Goal: Task Accomplishment & Management: Use online tool/utility

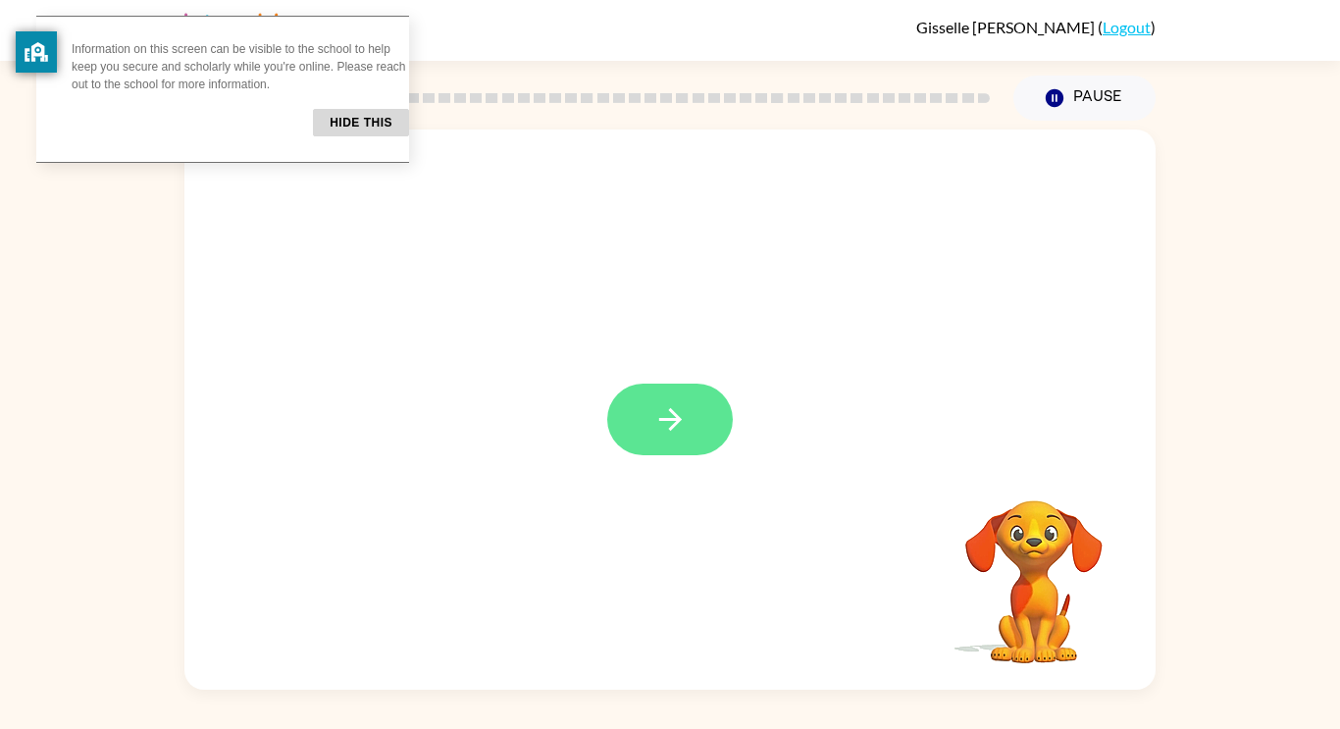
click at [659, 409] on icon "button" at bounding box center [670, 419] width 34 height 34
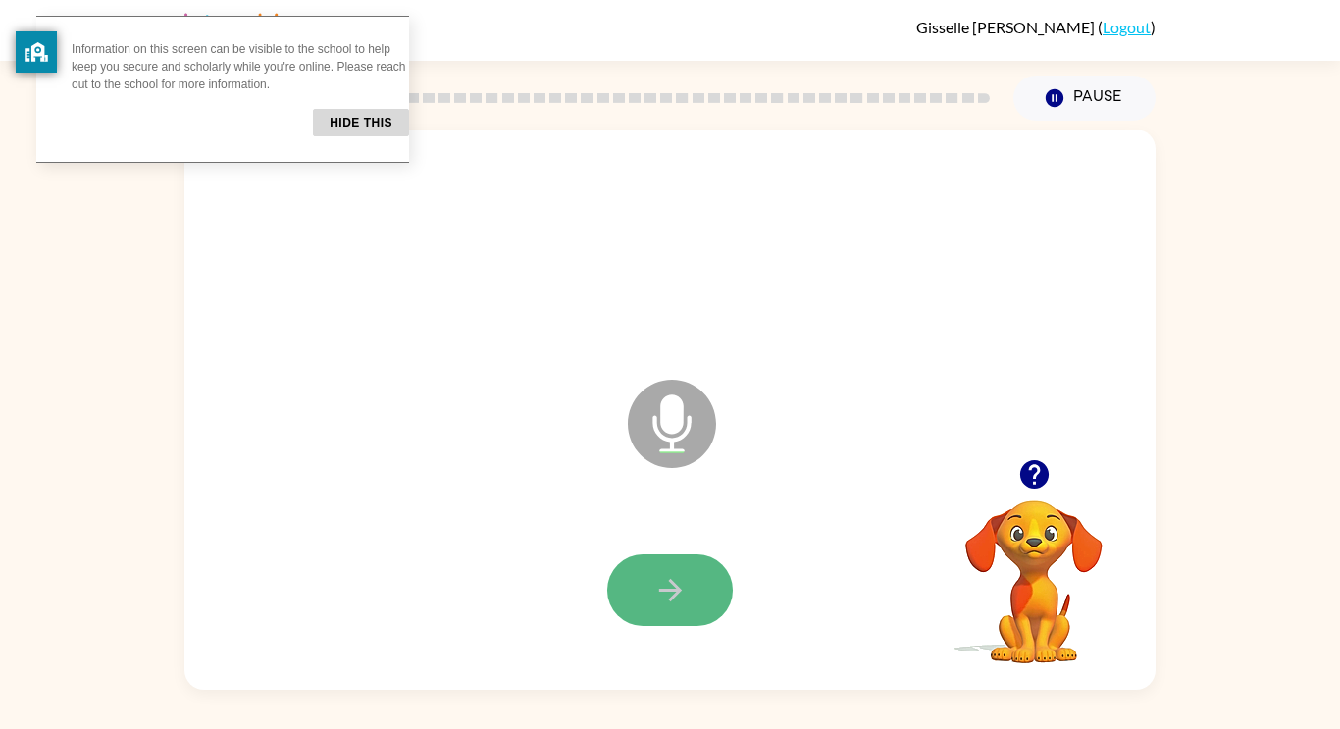
click at [656, 570] on button "button" at bounding box center [670, 590] width 126 height 72
click at [667, 585] on icon "button" at bounding box center [670, 590] width 34 height 34
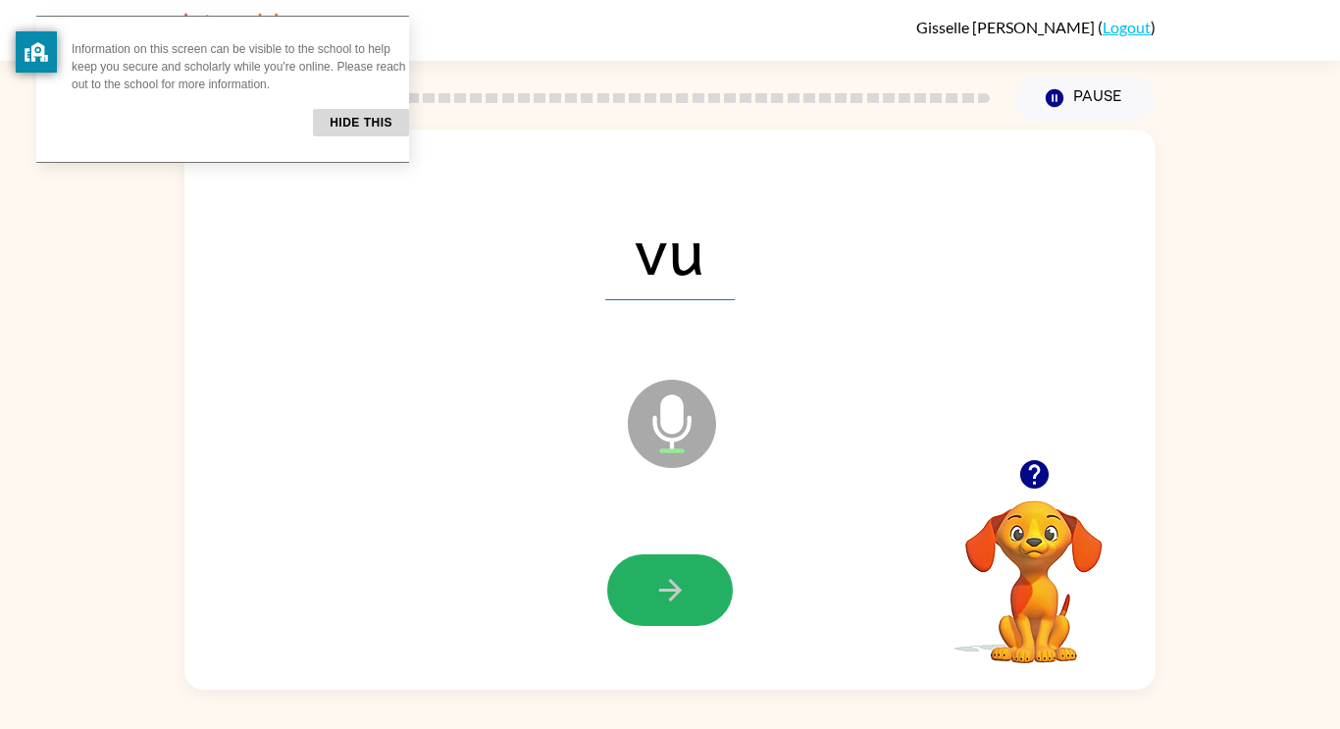
click at [660, 592] on icon "button" at bounding box center [670, 590] width 34 height 34
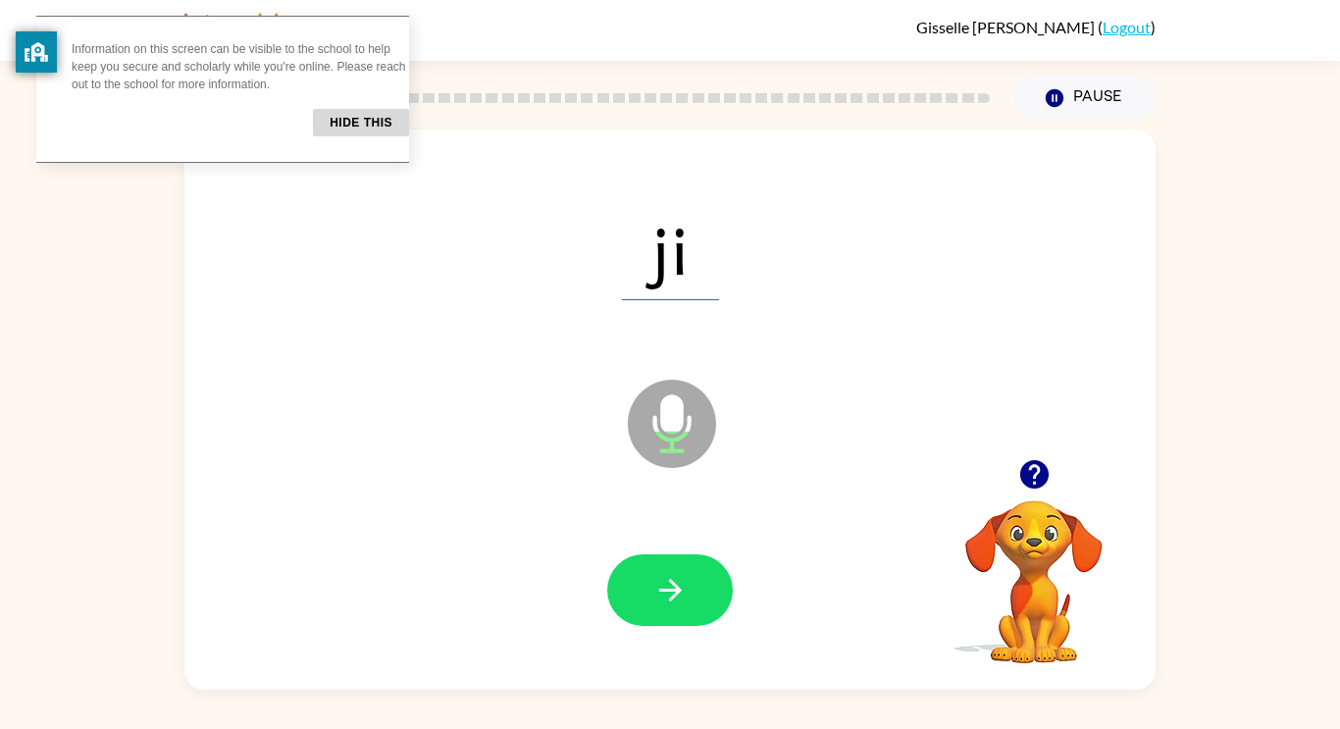
click at [660, 592] on icon "button" at bounding box center [670, 590] width 34 height 34
click at [660, 592] on div at bounding box center [670, 590] width 126 height 72
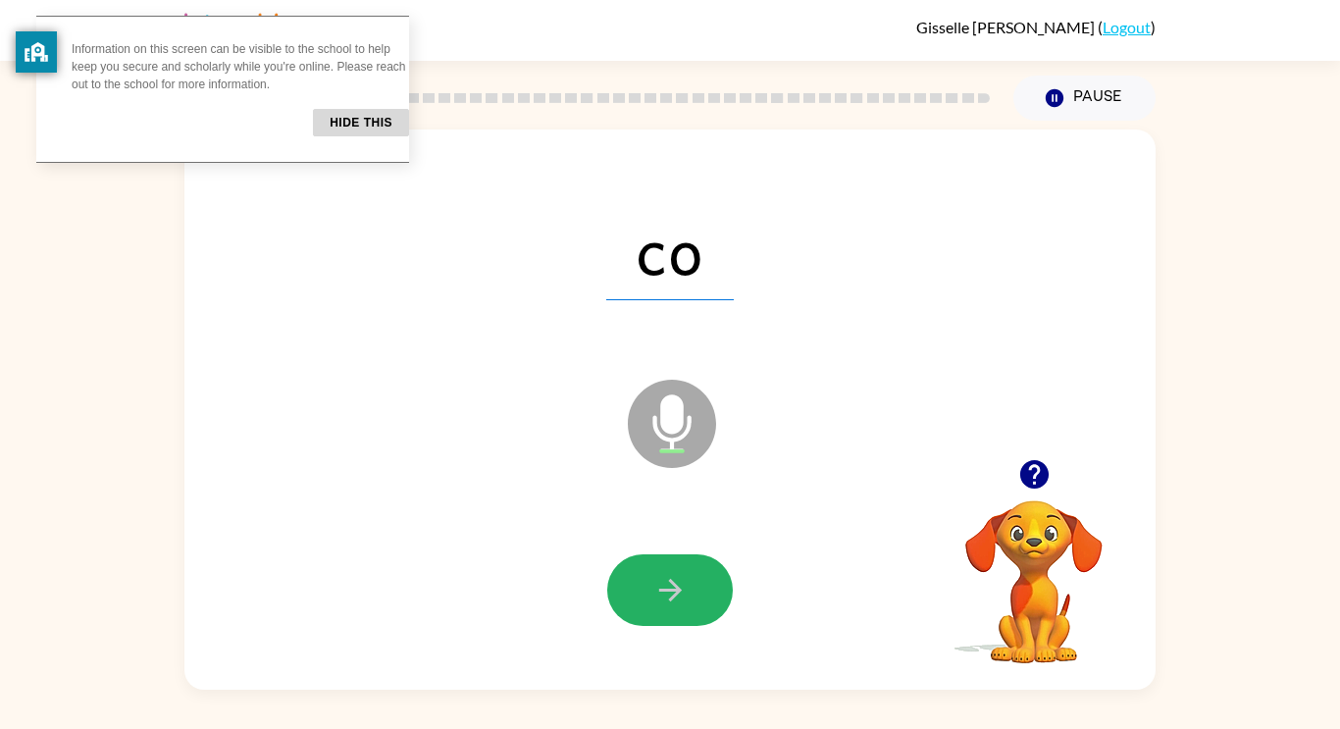
click at [660, 595] on icon "button" at bounding box center [670, 590] width 34 height 34
click at [660, 591] on icon "button" at bounding box center [669, 590] width 23 height 23
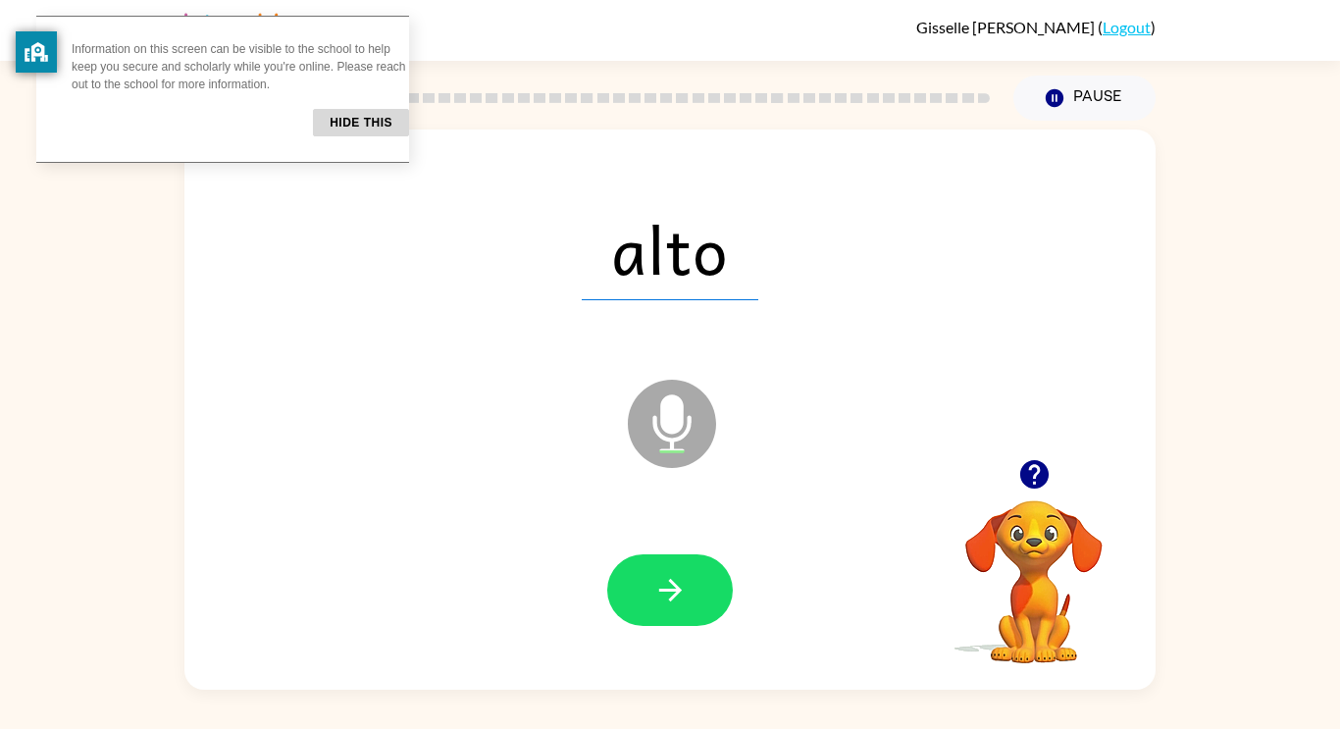
click at [658, 592] on icon "button" at bounding box center [670, 590] width 34 height 34
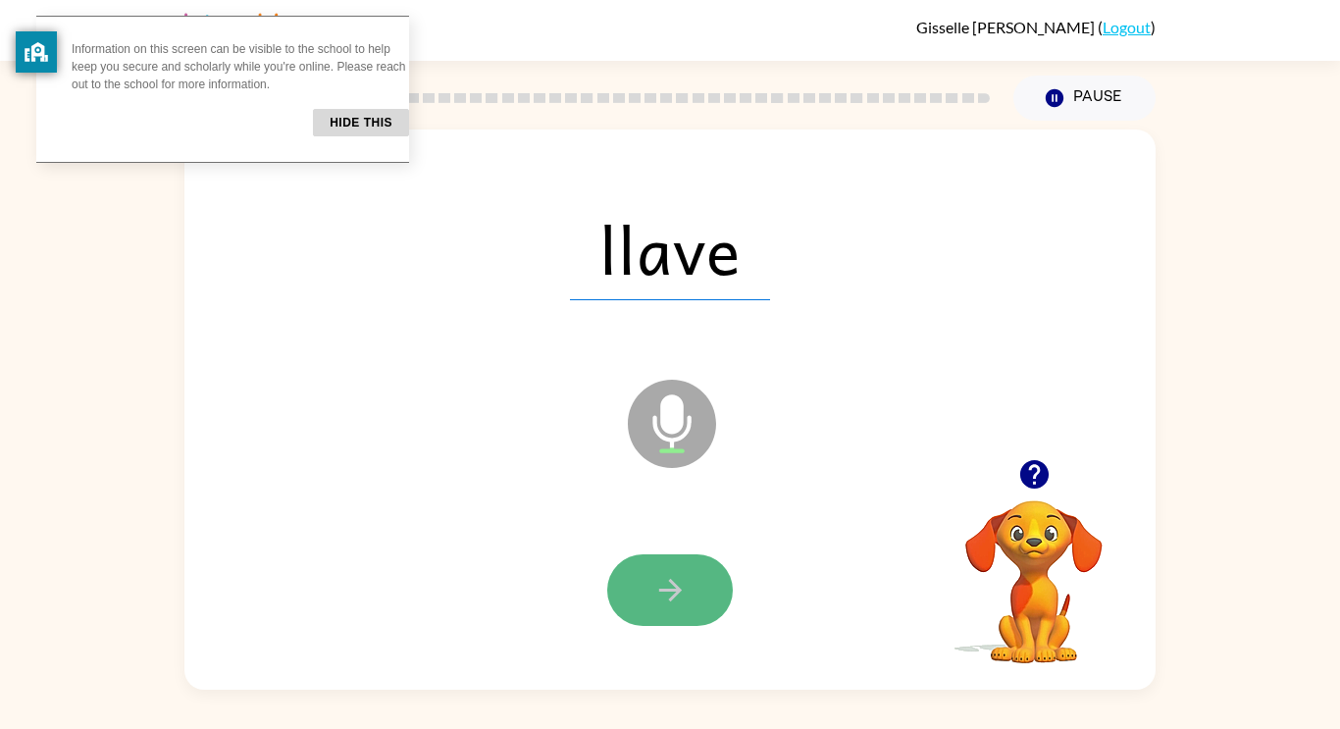
click at [658, 592] on icon "button" at bounding box center [670, 590] width 34 height 34
click at [658, 591] on icon "button" at bounding box center [670, 590] width 34 height 34
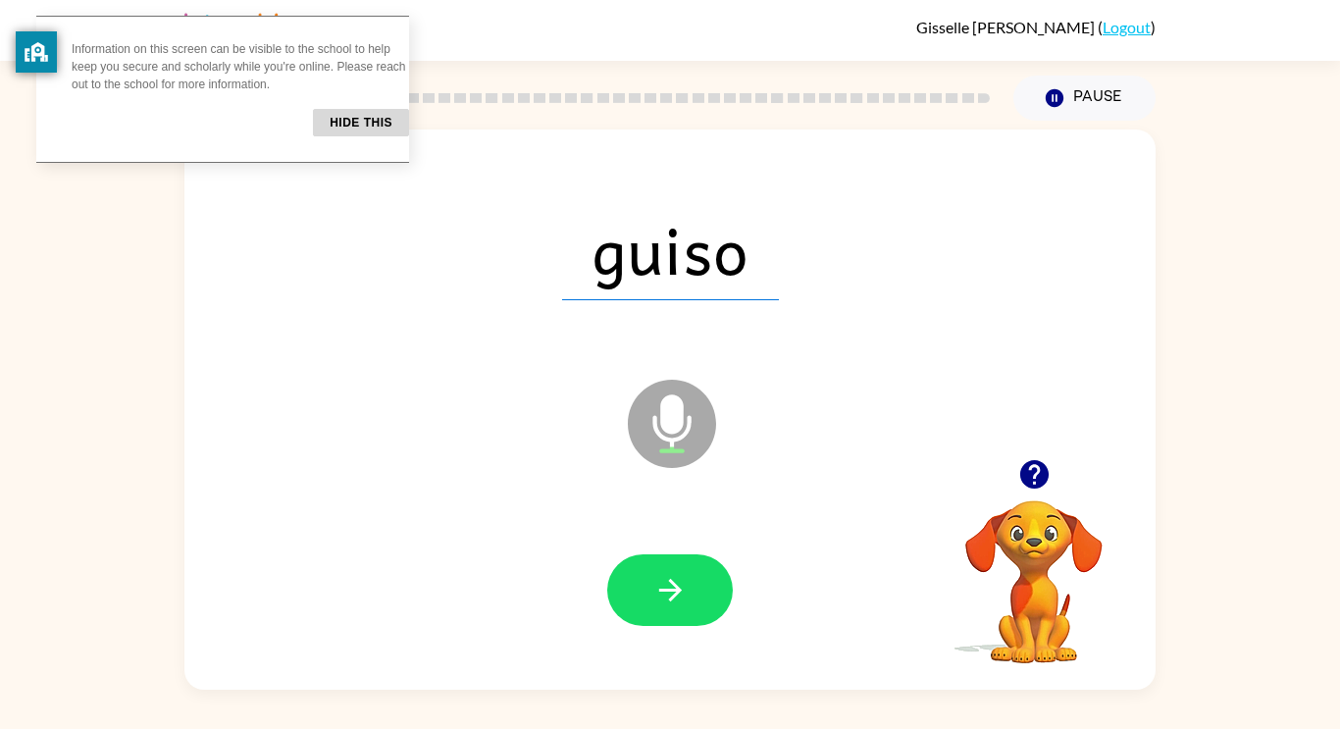
click at [658, 591] on icon "button" at bounding box center [669, 590] width 23 height 23
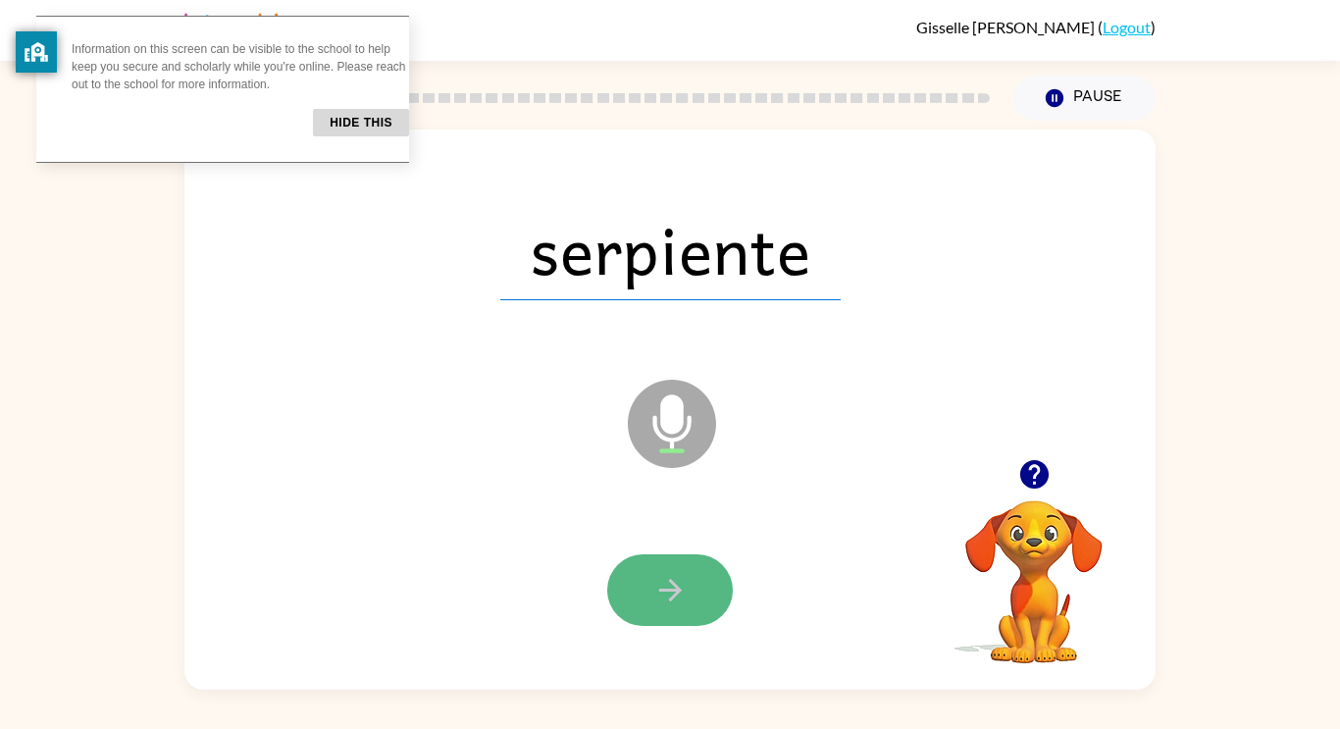
click at [672, 597] on icon "button" at bounding box center [669, 590] width 23 height 23
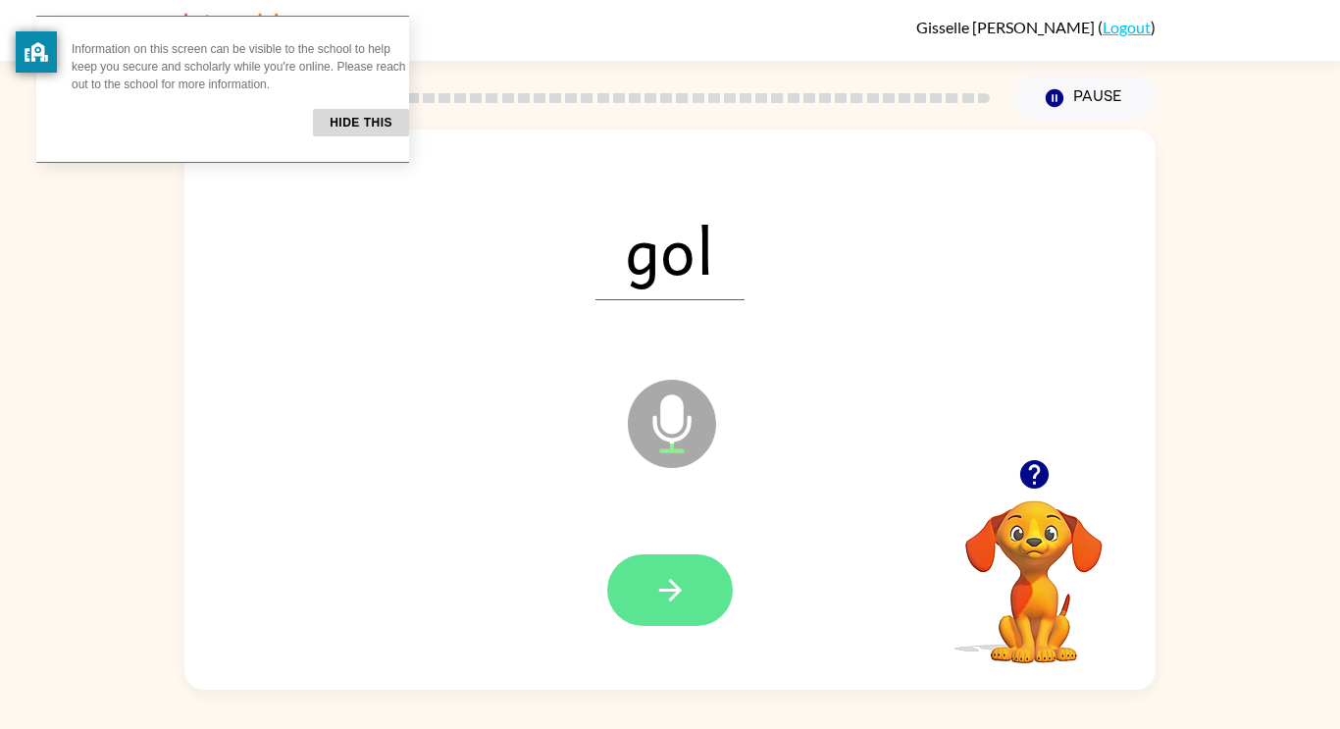
click at [673, 589] on icon "button" at bounding box center [669, 590] width 23 height 23
click at [671, 582] on icon "button" at bounding box center [669, 590] width 23 height 23
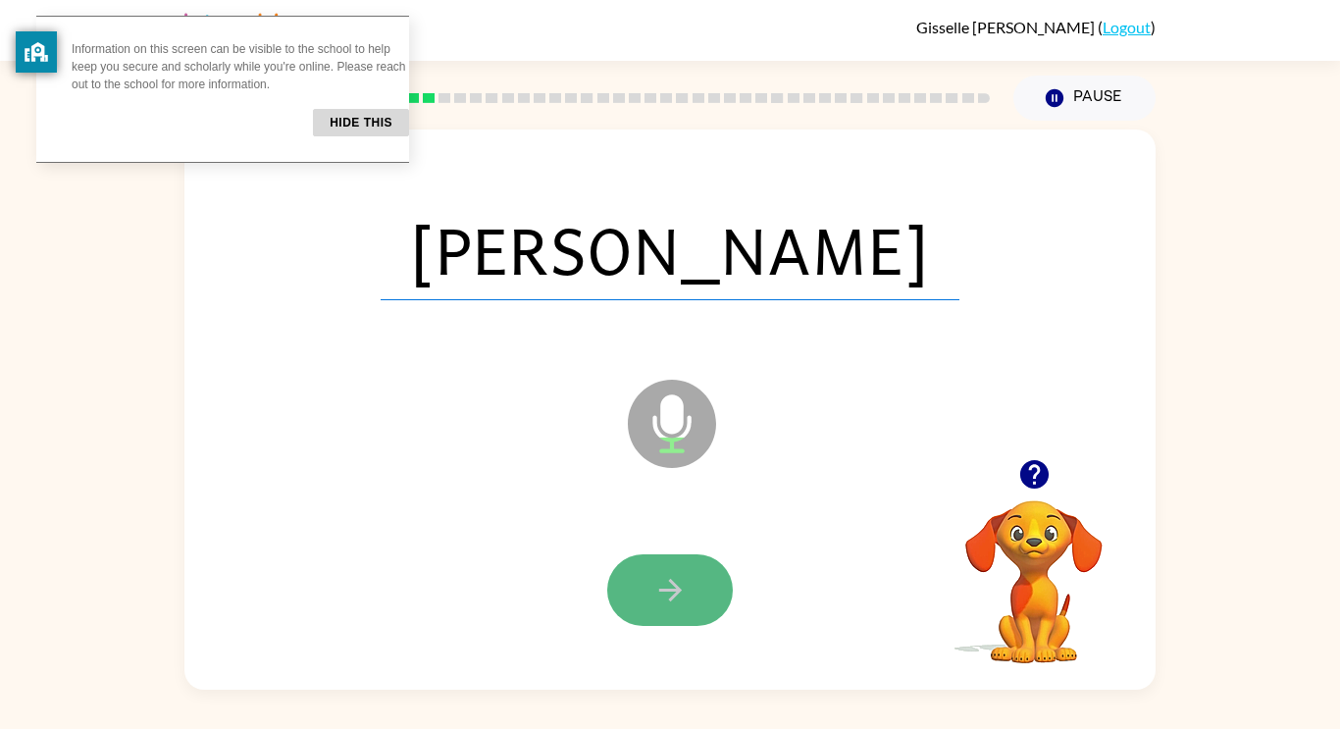
click at [655, 592] on icon "button" at bounding box center [670, 590] width 34 height 34
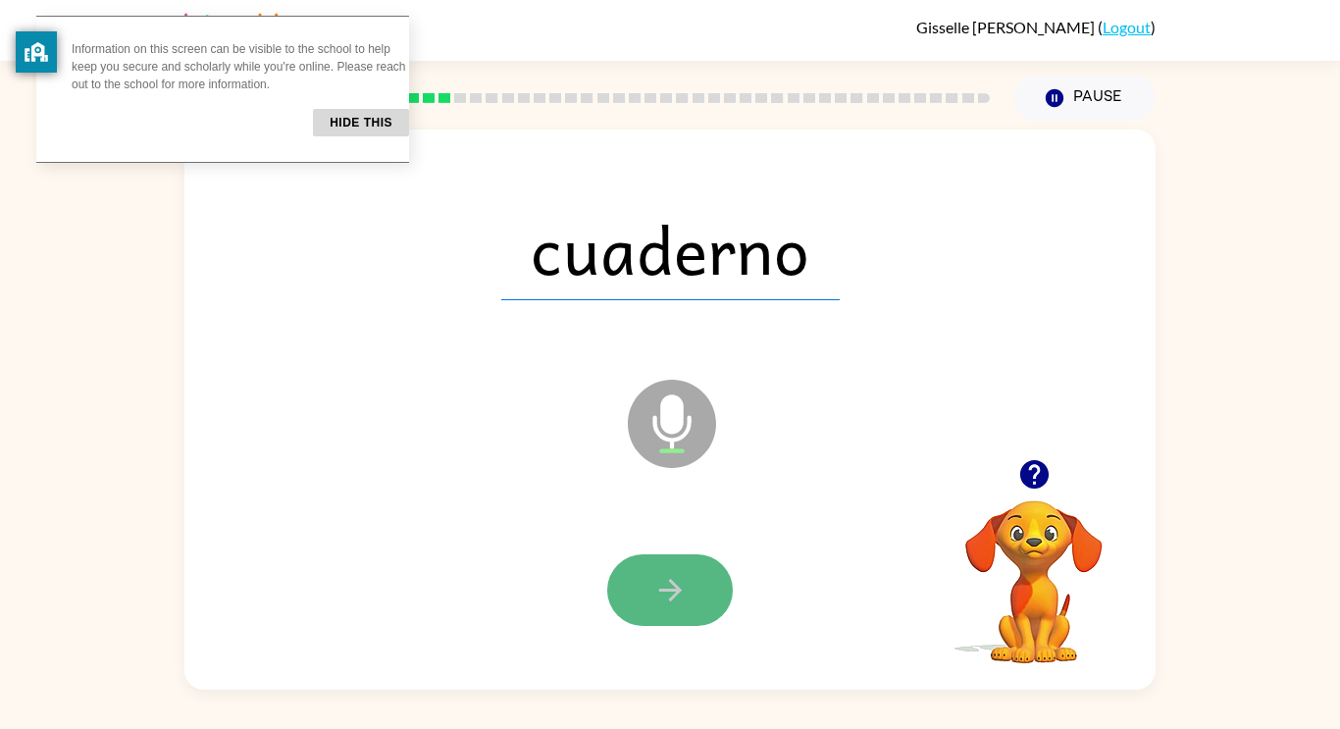
click at [649, 592] on button "button" at bounding box center [670, 590] width 126 height 72
click at [674, 580] on icon "button" at bounding box center [670, 590] width 34 height 34
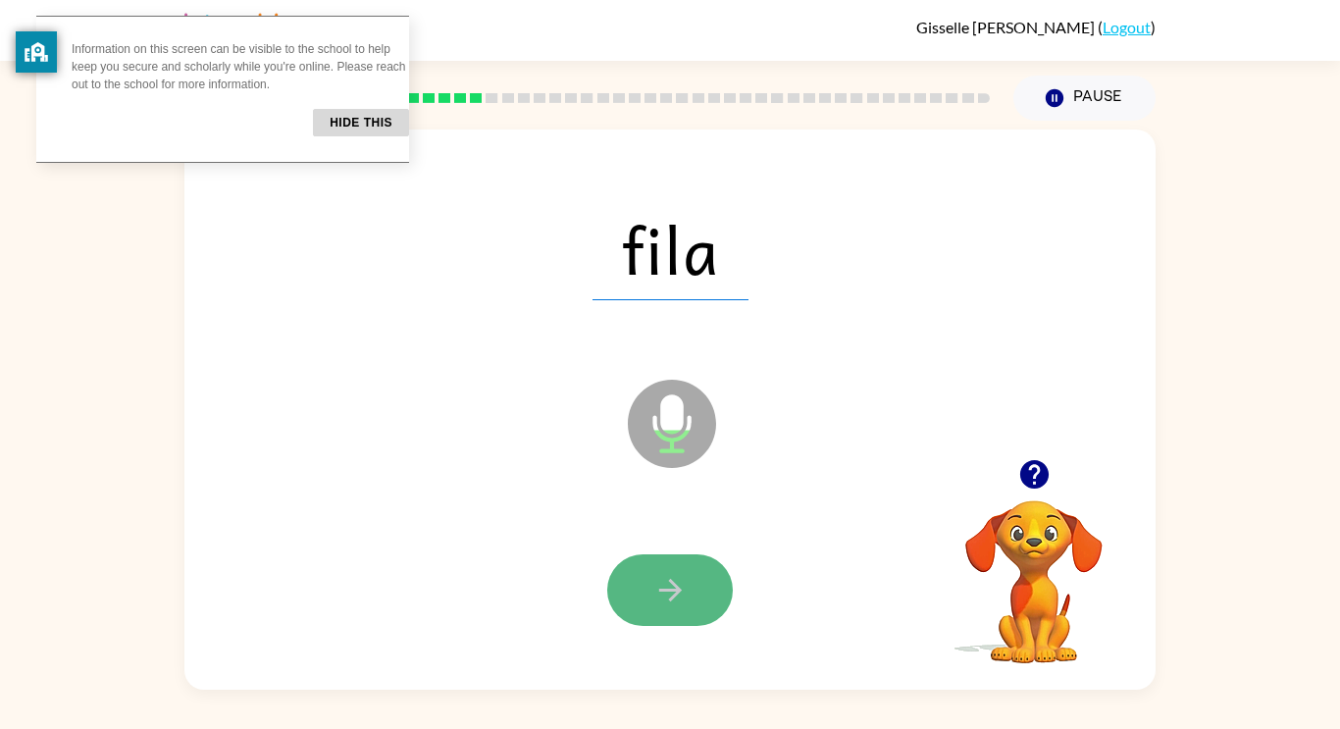
click at [654, 587] on icon "button" at bounding box center [670, 590] width 34 height 34
click at [653, 575] on icon "button" at bounding box center [670, 590] width 34 height 34
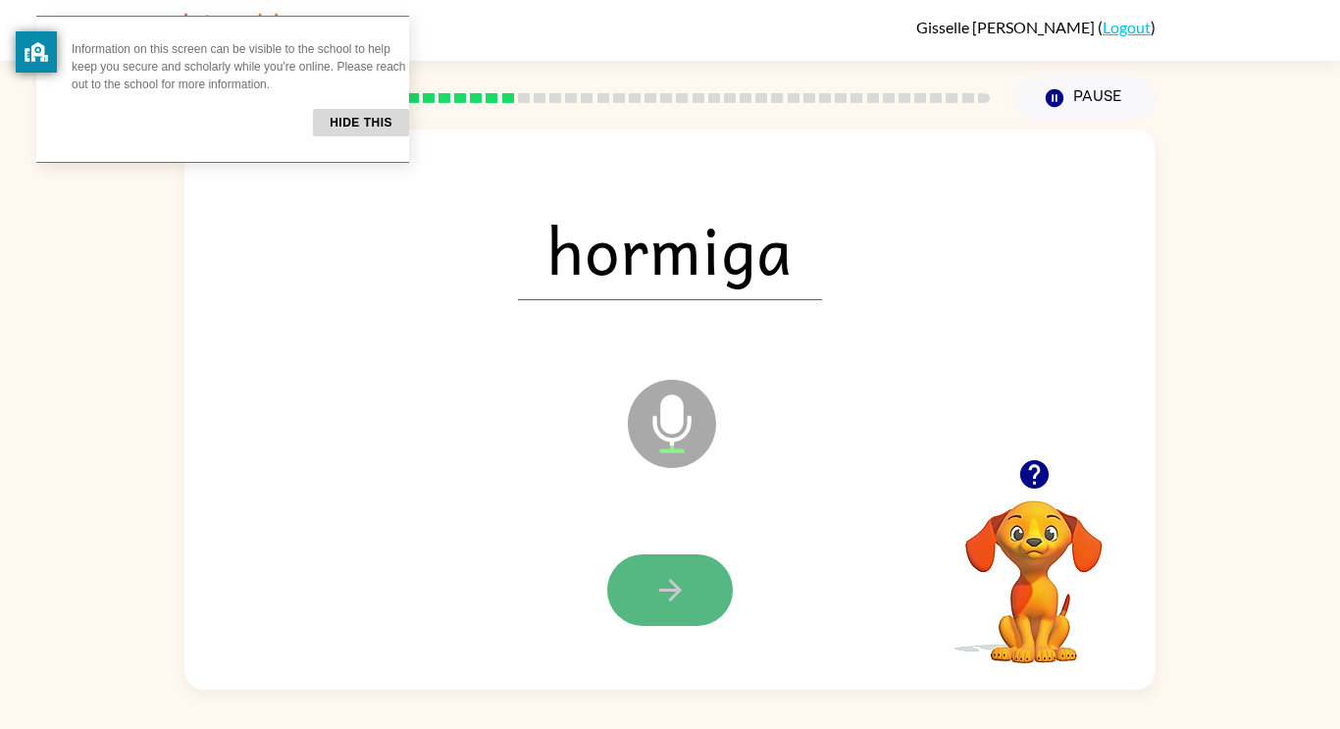
click at [659, 605] on icon "button" at bounding box center [670, 590] width 34 height 34
click at [649, 586] on button "button" at bounding box center [670, 590] width 126 height 72
click at [638, 588] on button "button" at bounding box center [670, 590] width 126 height 72
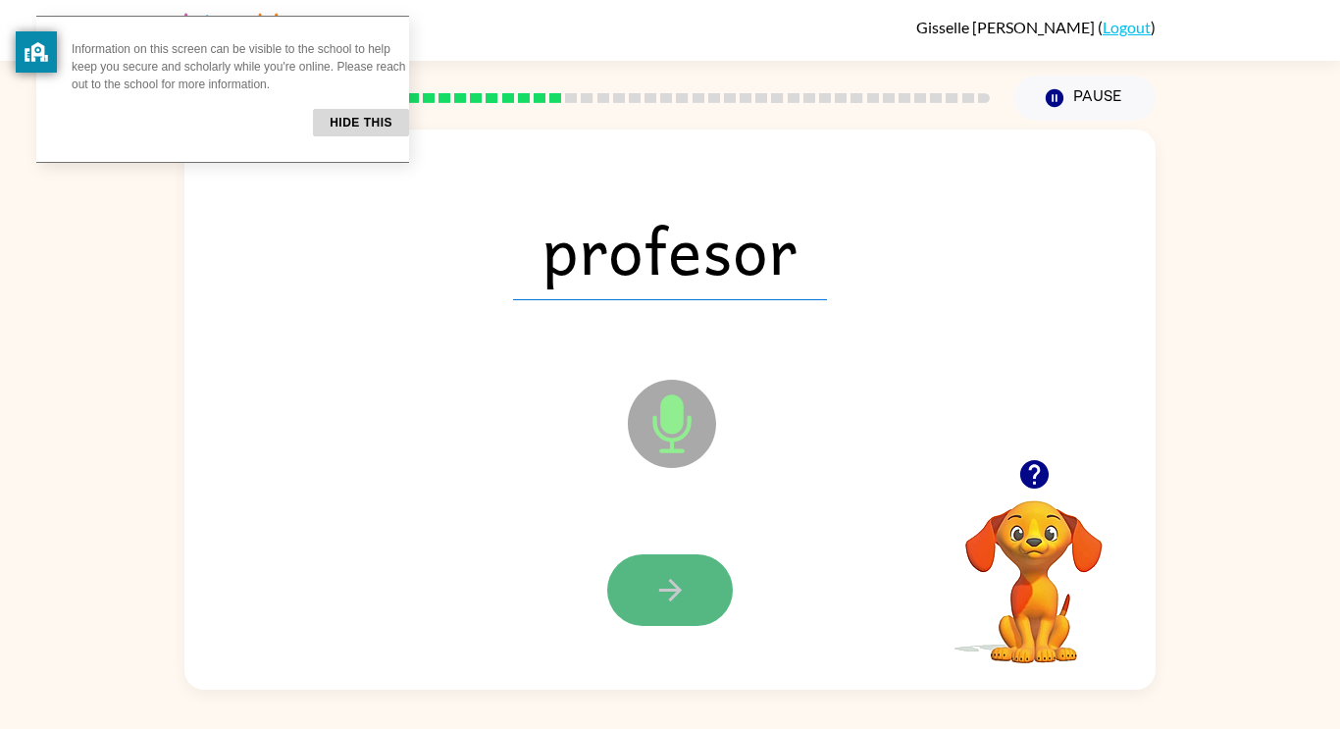
click at [632, 586] on button "button" at bounding box center [670, 590] width 126 height 72
click at [646, 561] on button "button" at bounding box center [670, 590] width 126 height 72
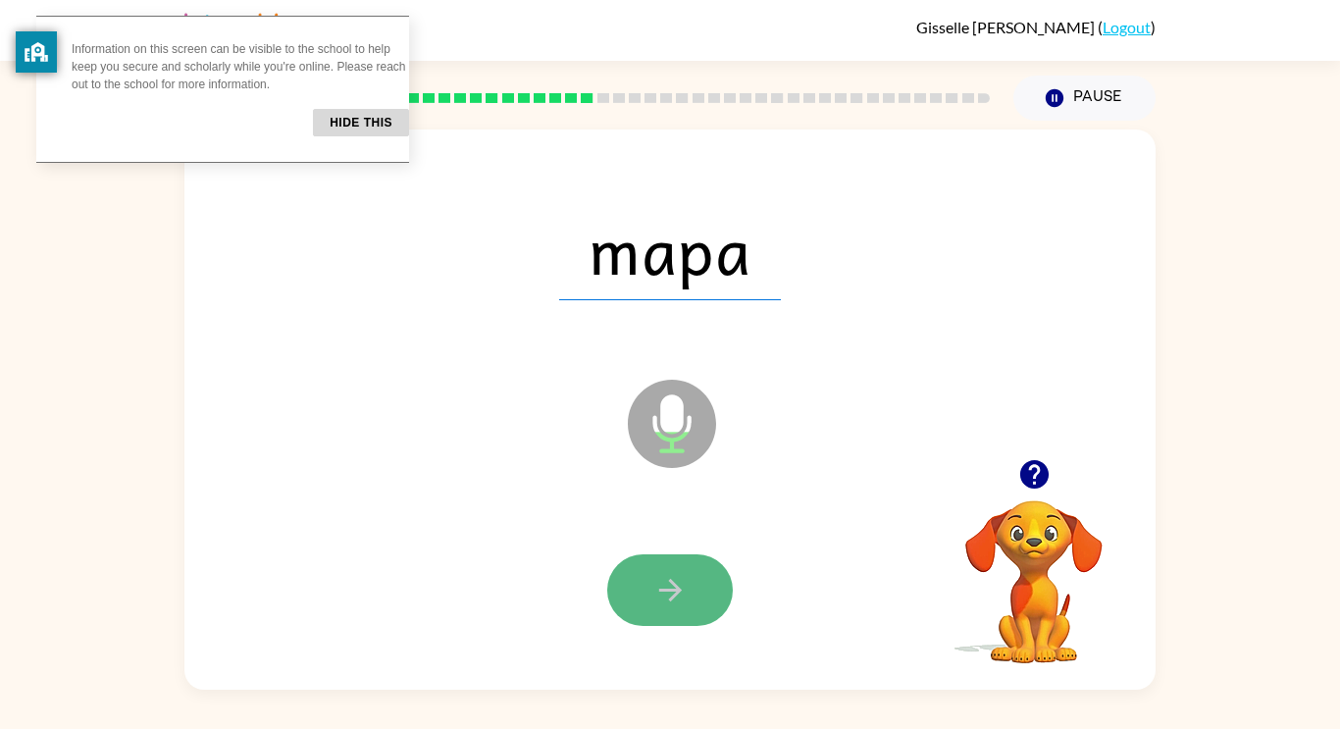
click at [615, 569] on button "button" at bounding box center [670, 590] width 126 height 72
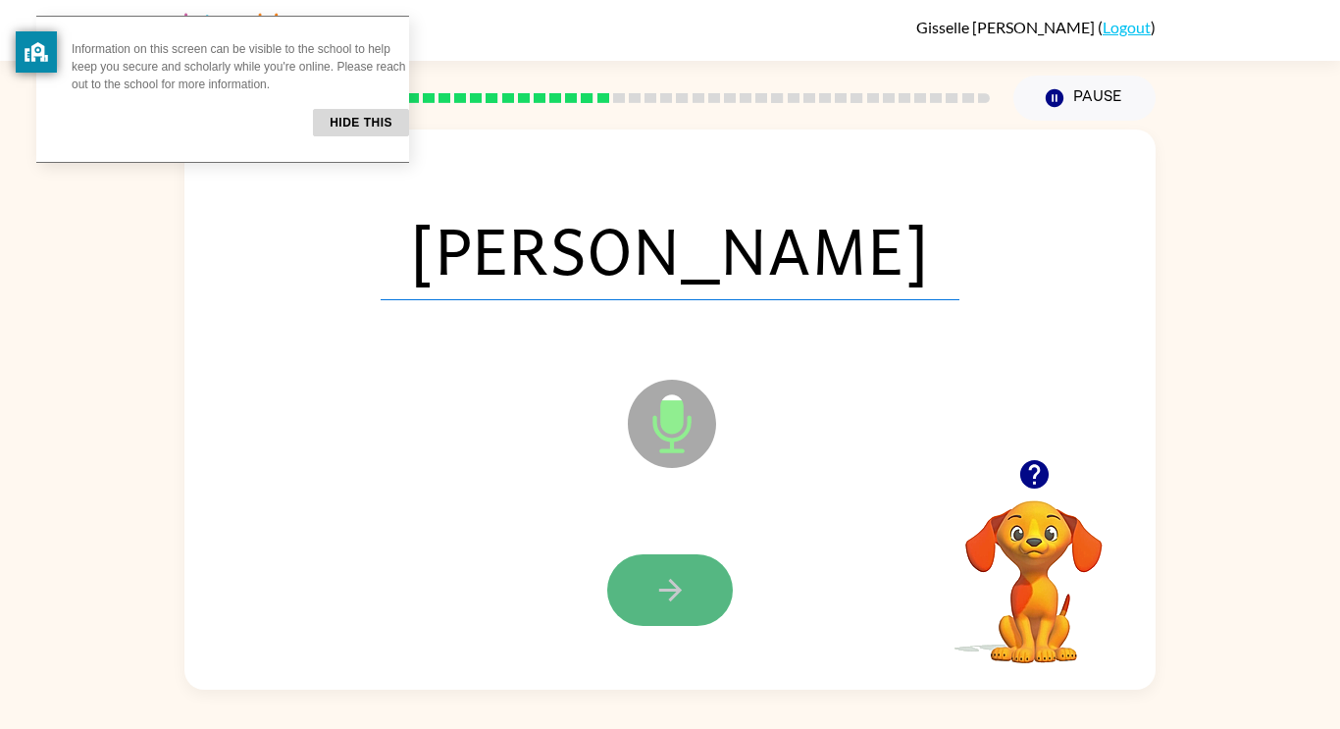
click at [623, 567] on button "button" at bounding box center [670, 590] width 126 height 72
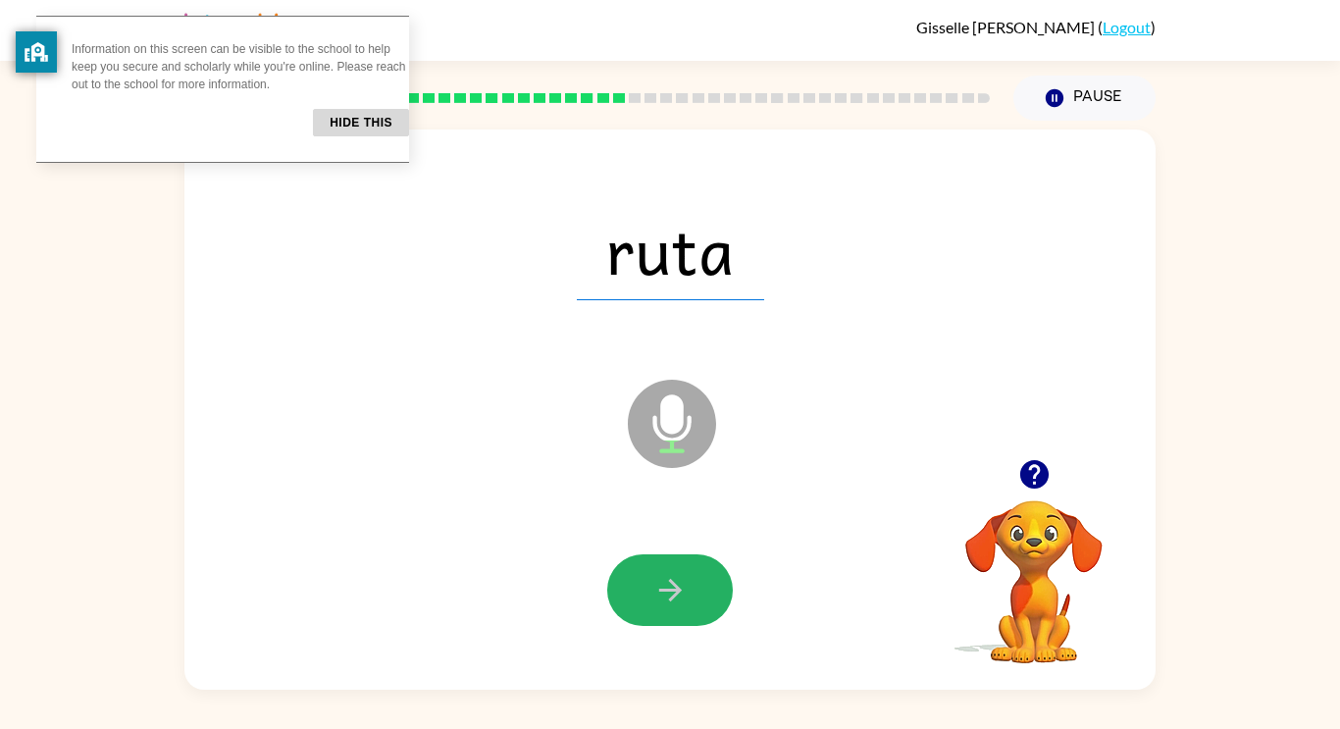
click at [622, 567] on button "button" at bounding box center [670, 590] width 126 height 72
click at [620, 570] on button "button" at bounding box center [670, 590] width 126 height 72
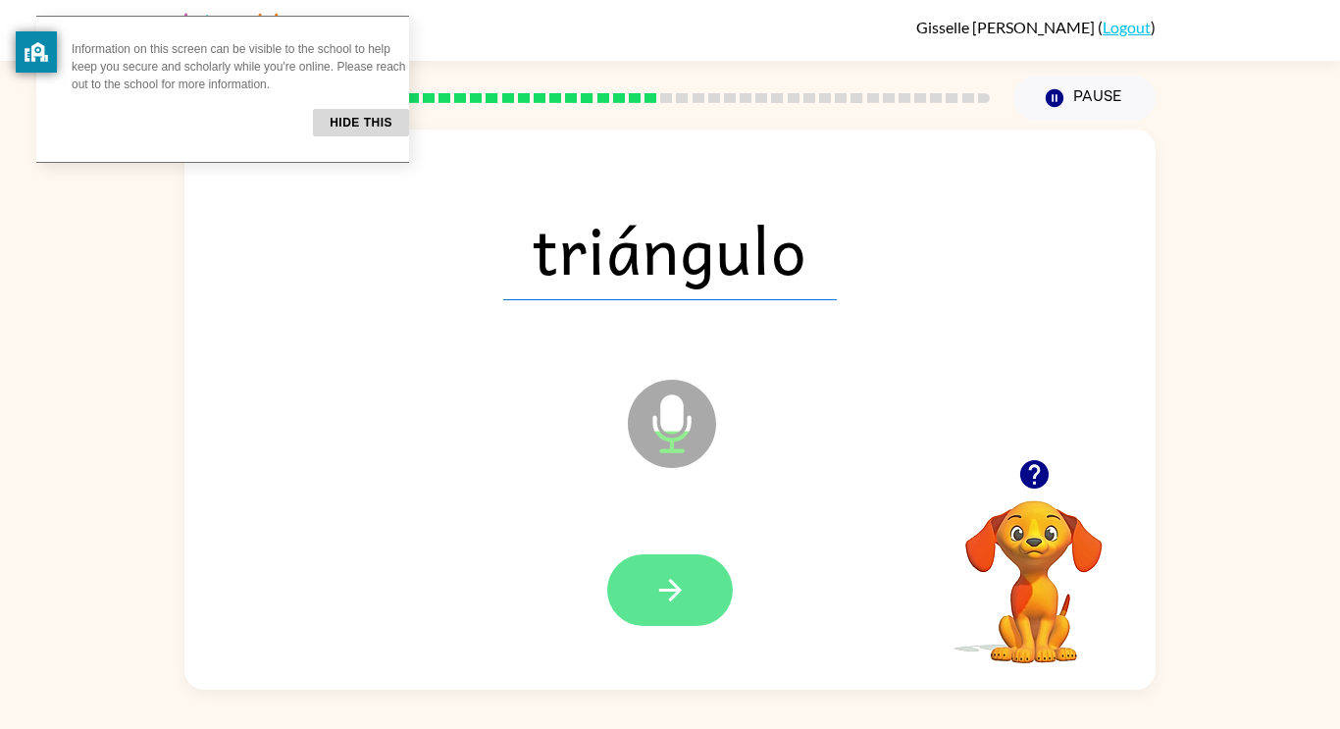
click at [621, 568] on button "button" at bounding box center [670, 590] width 126 height 72
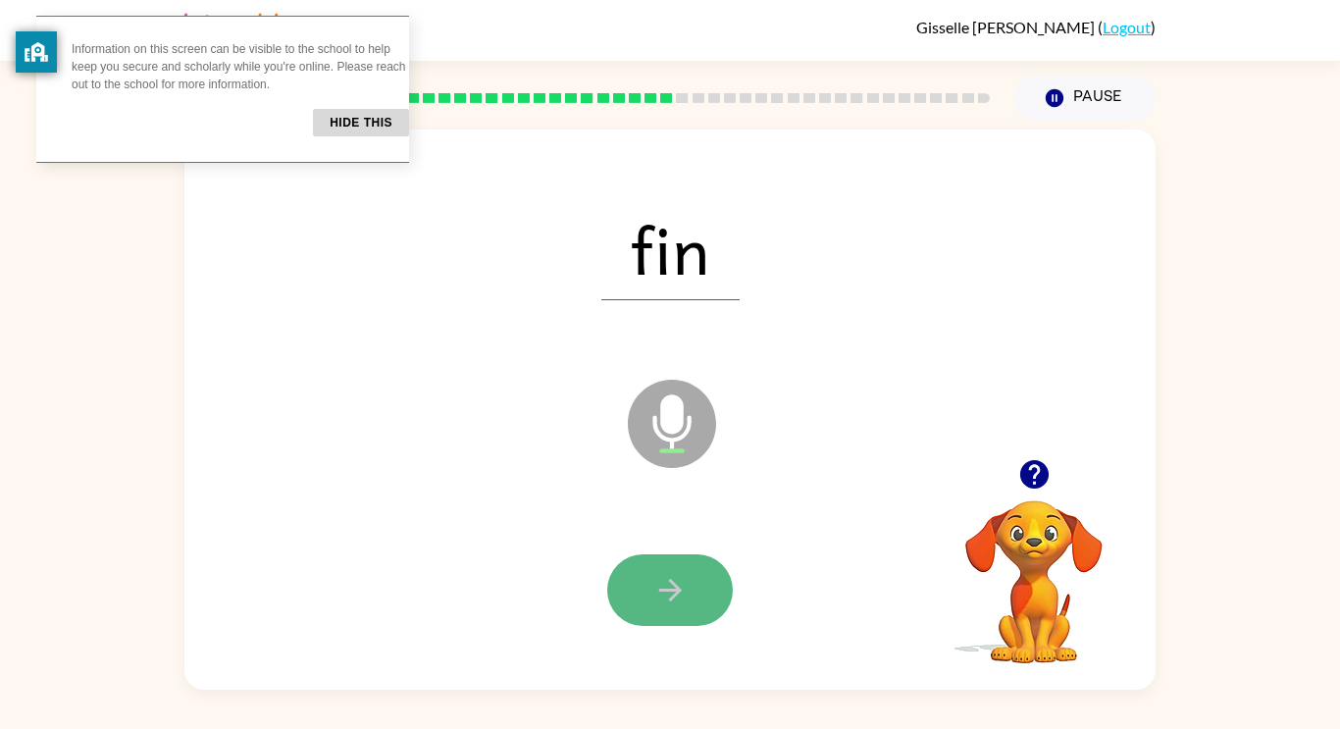
click at [626, 568] on button "button" at bounding box center [670, 590] width 126 height 72
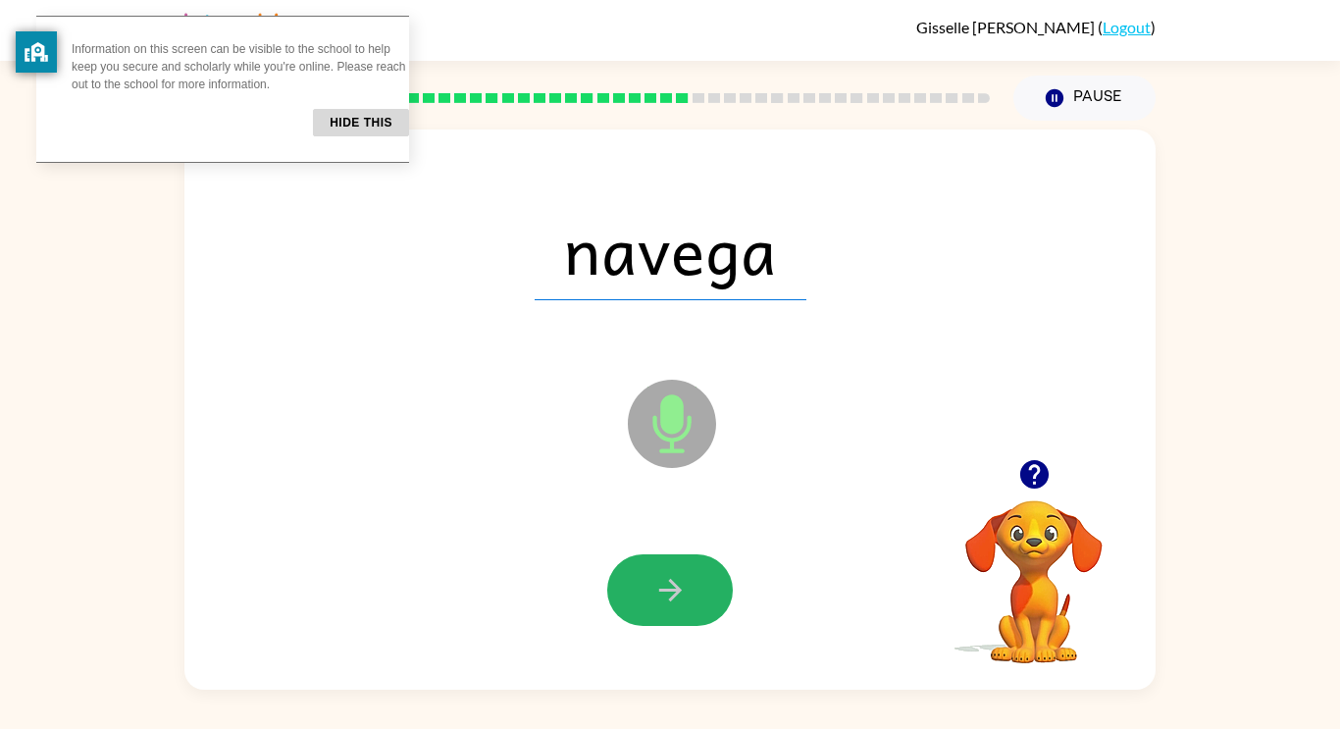
click at [620, 574] on button "button" at bounding box center [670, 590] width 126 height 72
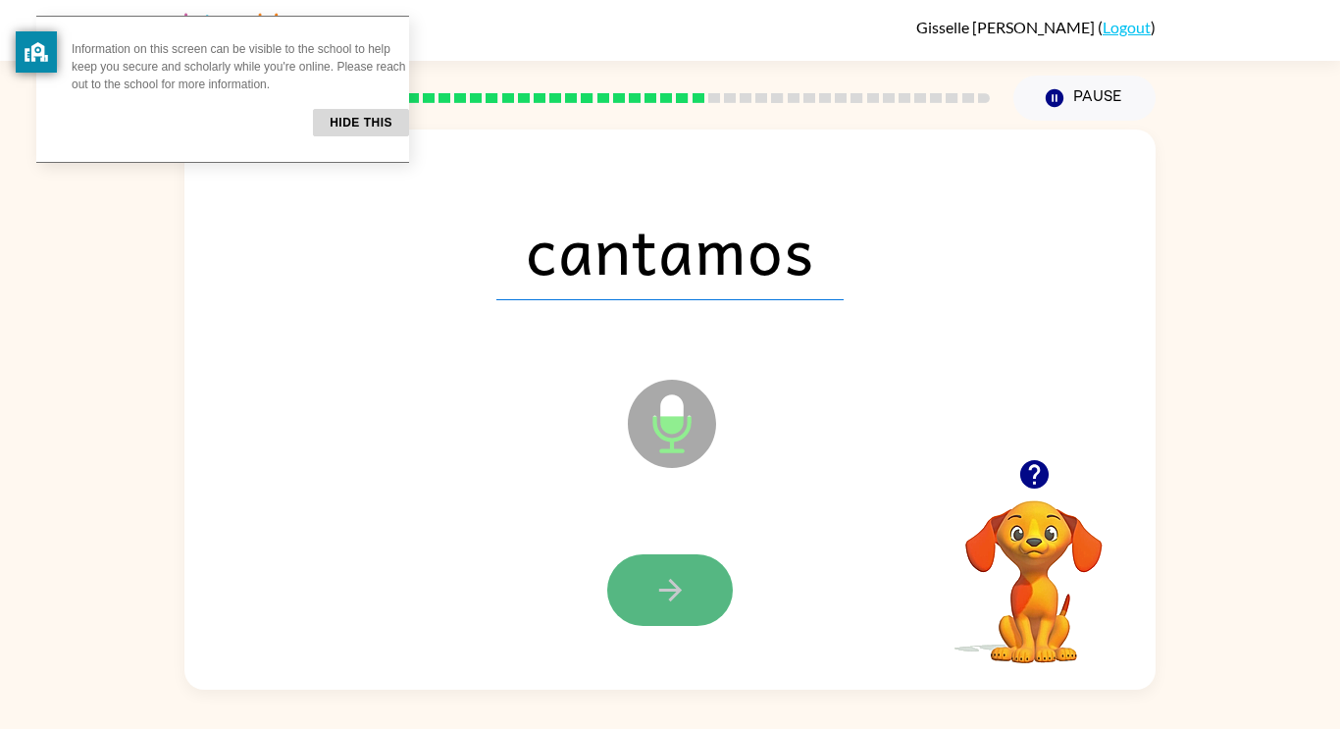
click at [622, 577] on button "button" at bounding box center [670, 590] width 126 height 72
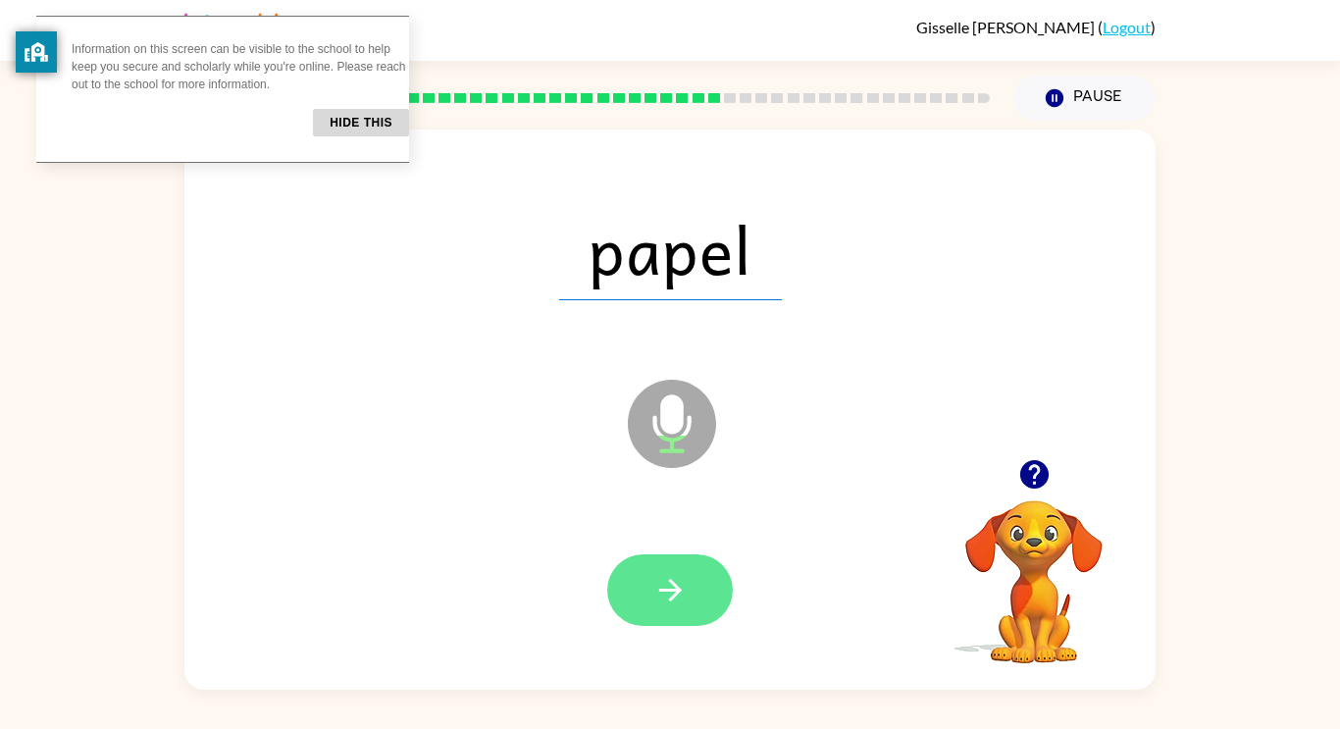
click at [626, 575] on button "button" at bounding box center [670, 590] width 126 height 72
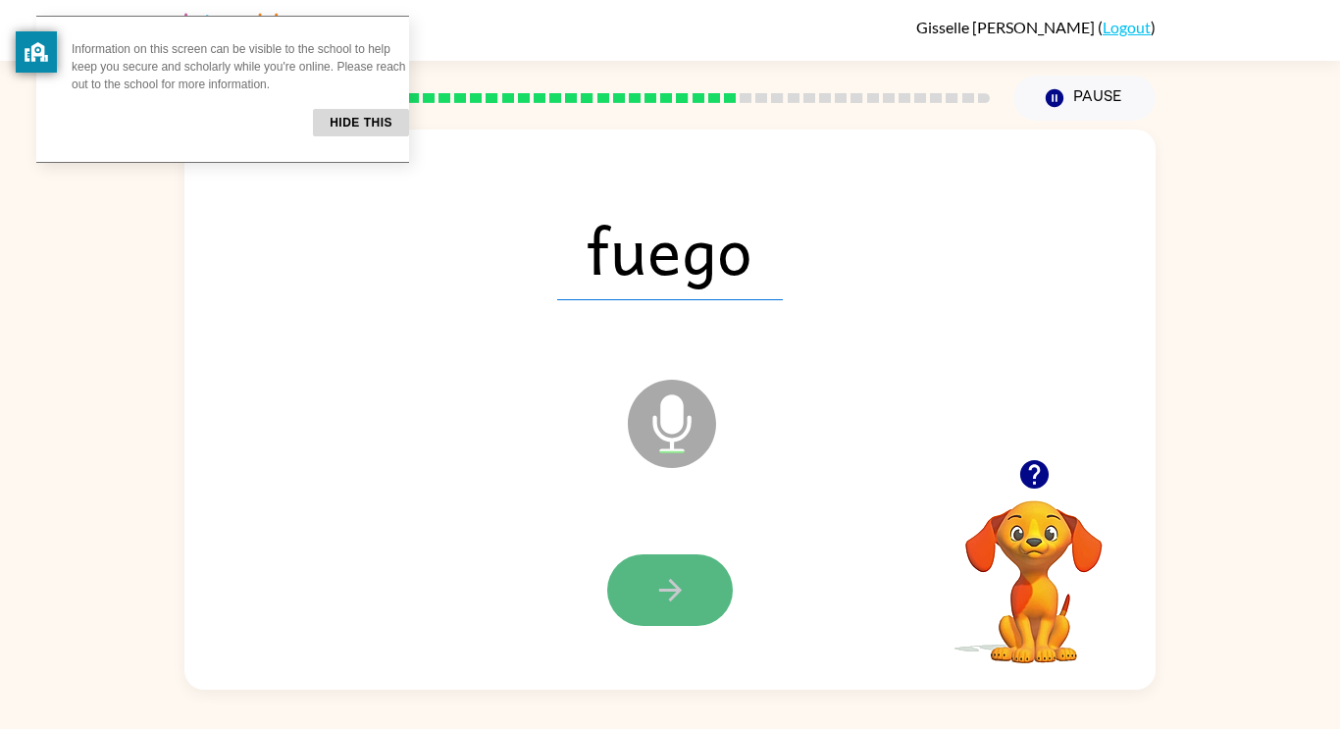
click at [628, 575] on button "button" at bounding box center [670, 590] width 126 height 72
click at [630, 585] on button "button" at bounding box center [670, 590] width 126 height 72
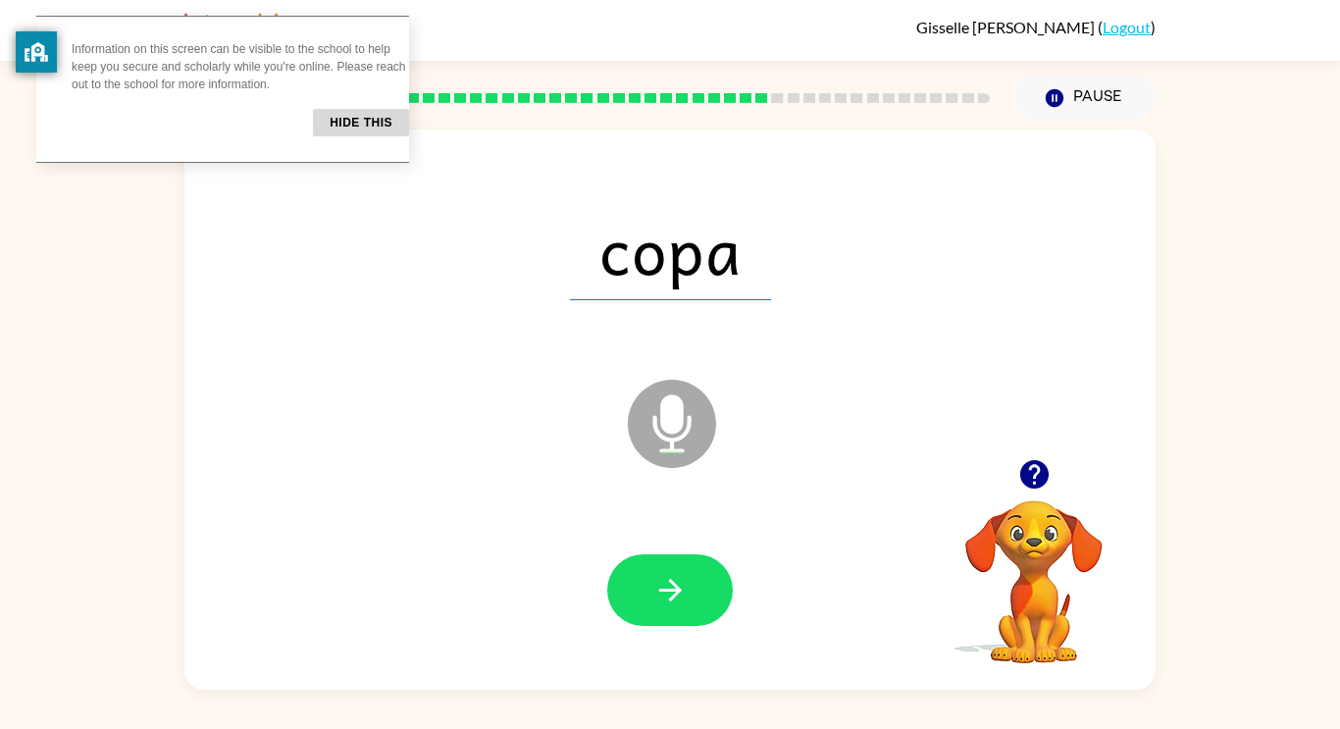
click at [629, 590] on button "button" at bounding box center [670, 590] width 126 height 72
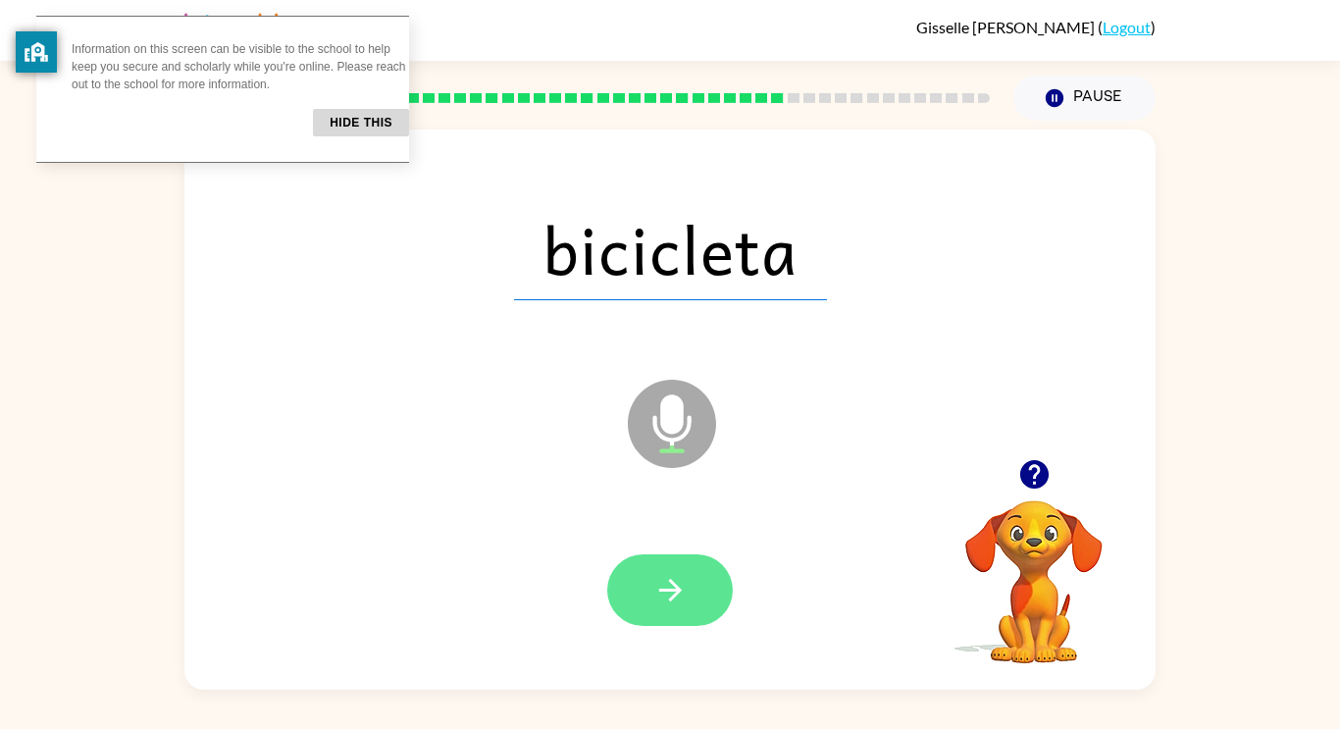
click at [629, 586] on button "button" at bounding box center [670, 590] width 126 height 72
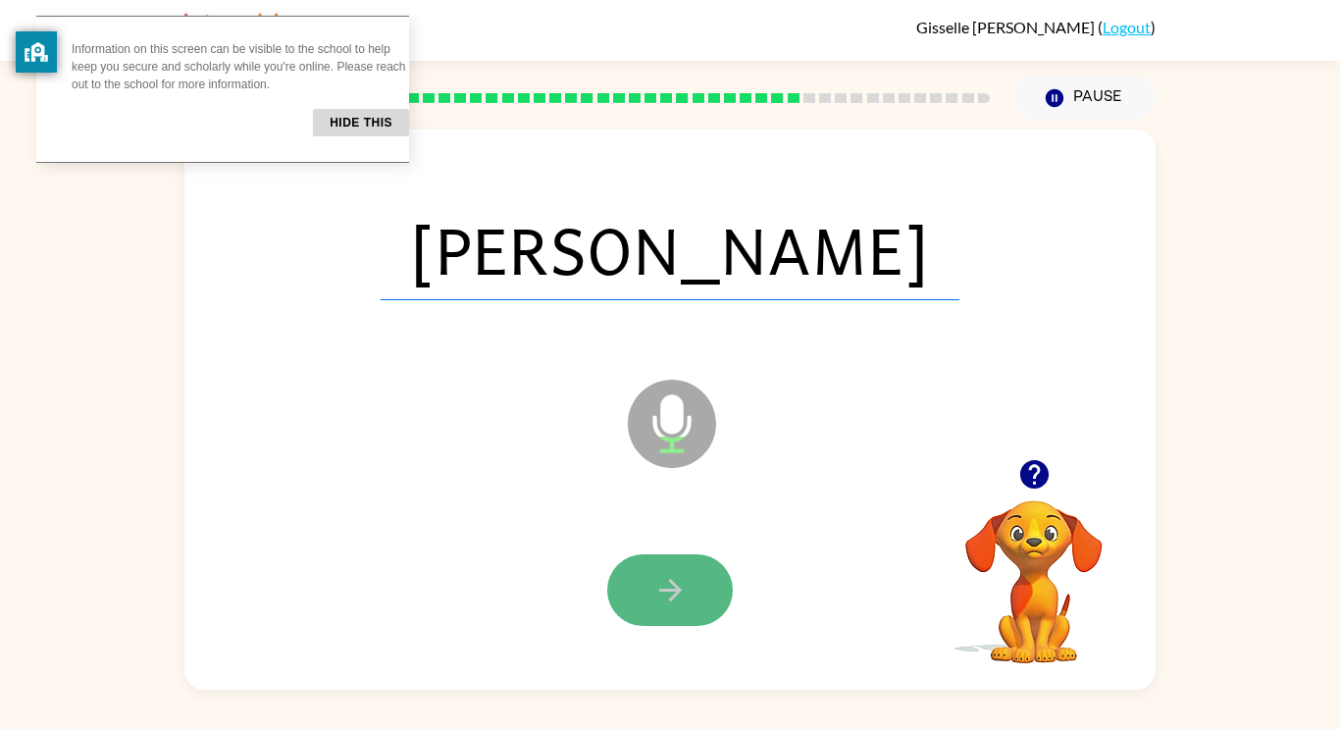
click at [624, 591] on button "button" at bounding box center [670, 590] width 126 height 72
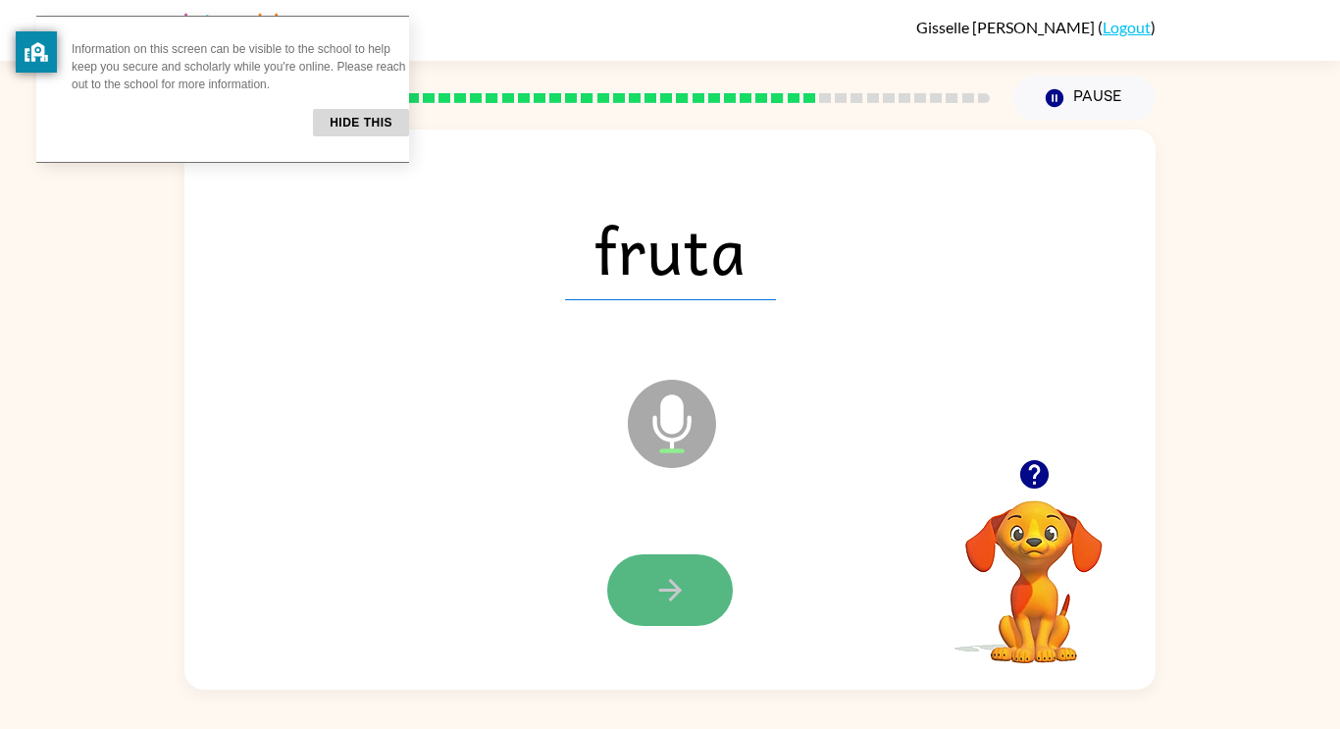
click at [635, 589] on button "button" at bounding box center [670, 590] width 126 height 72
click at [636, 590] on button "button" at bounding box center [670, 590] width 126 height 72
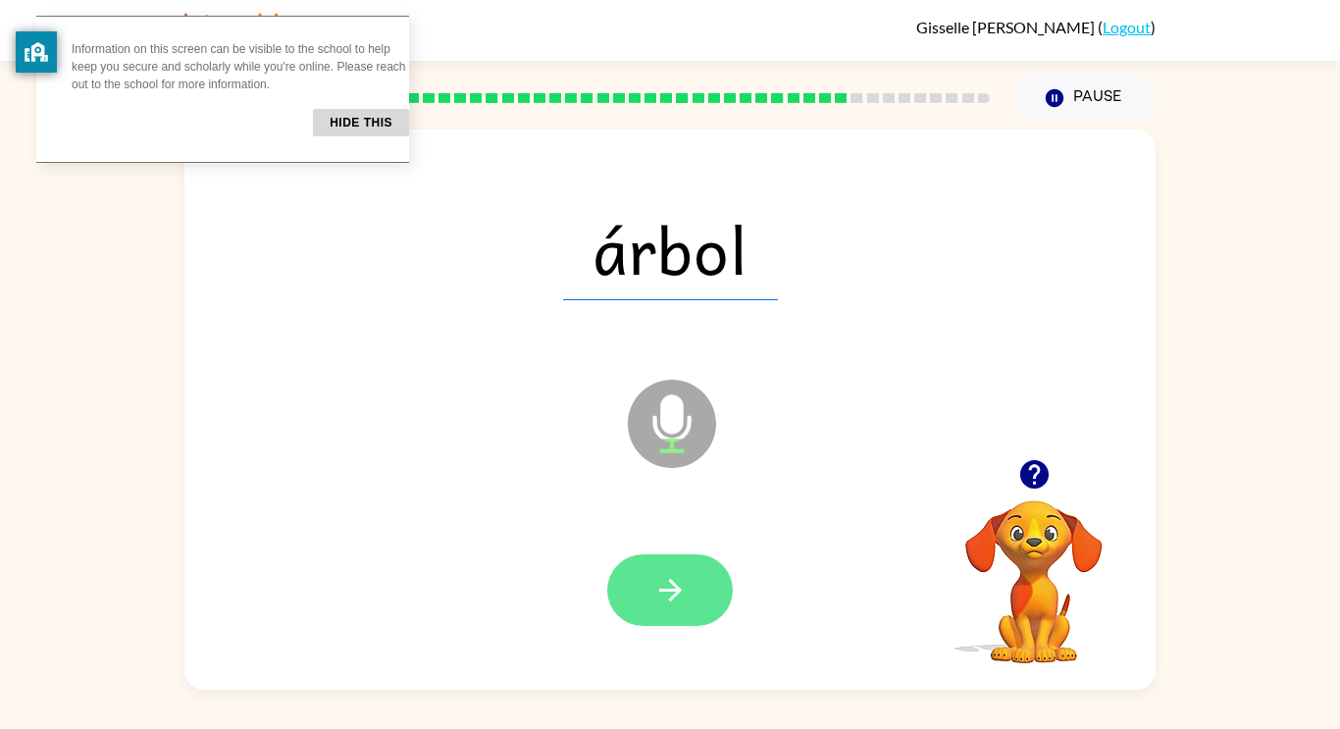
click at [631, 585] on button "button" at bounding box center [670, 590] width 126 height 72
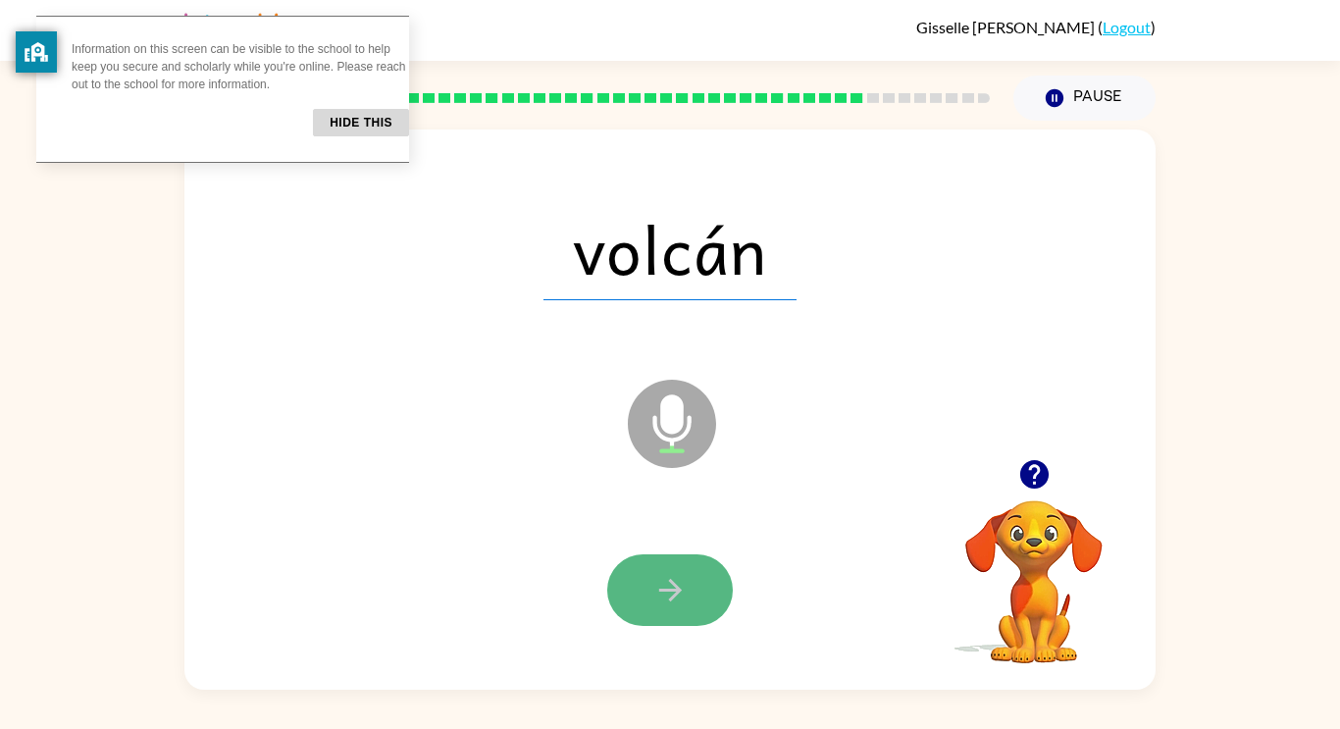
click at [632, 588] on button "button" at bounding box center [670, 590] width 126 height 72
click at [636, 595] on button "button" at bounding box center [670, 590] width 126 height 72
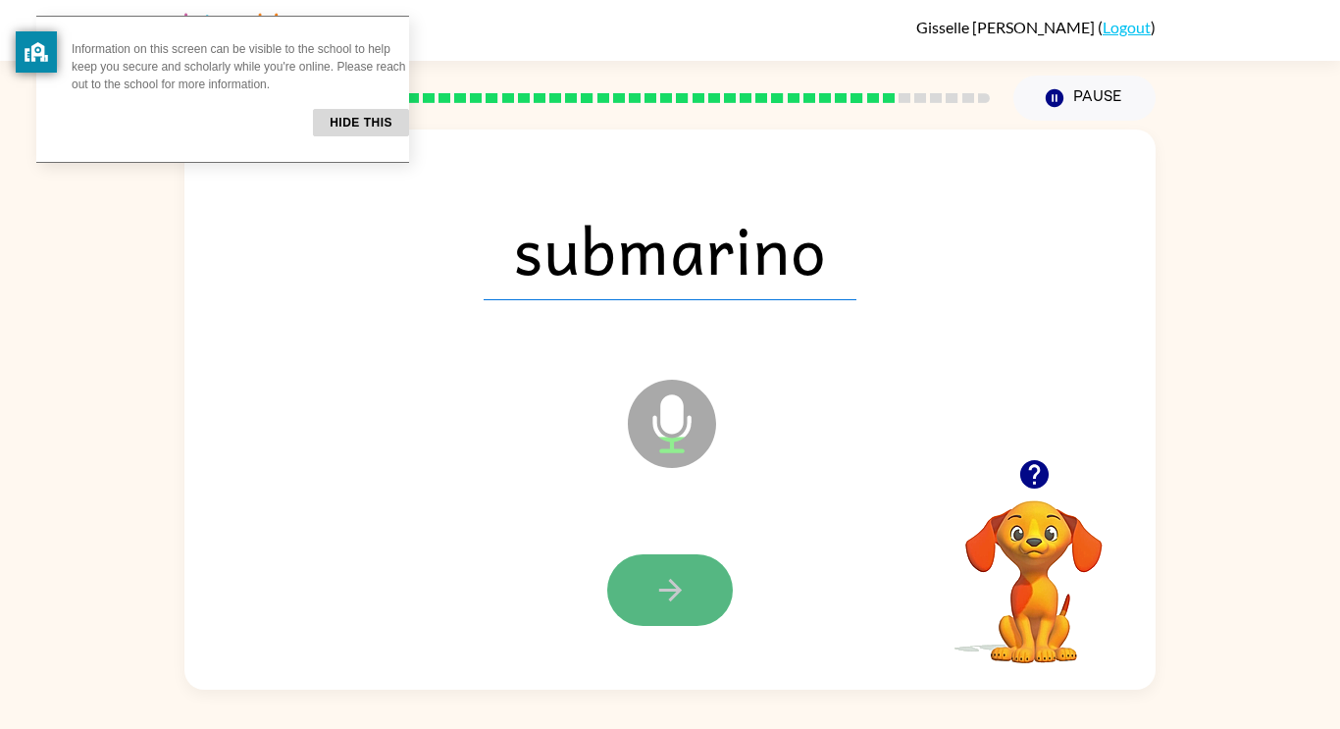
click at [638, 583] on button "button" at bounding box center [670, 590] width 126 height 72
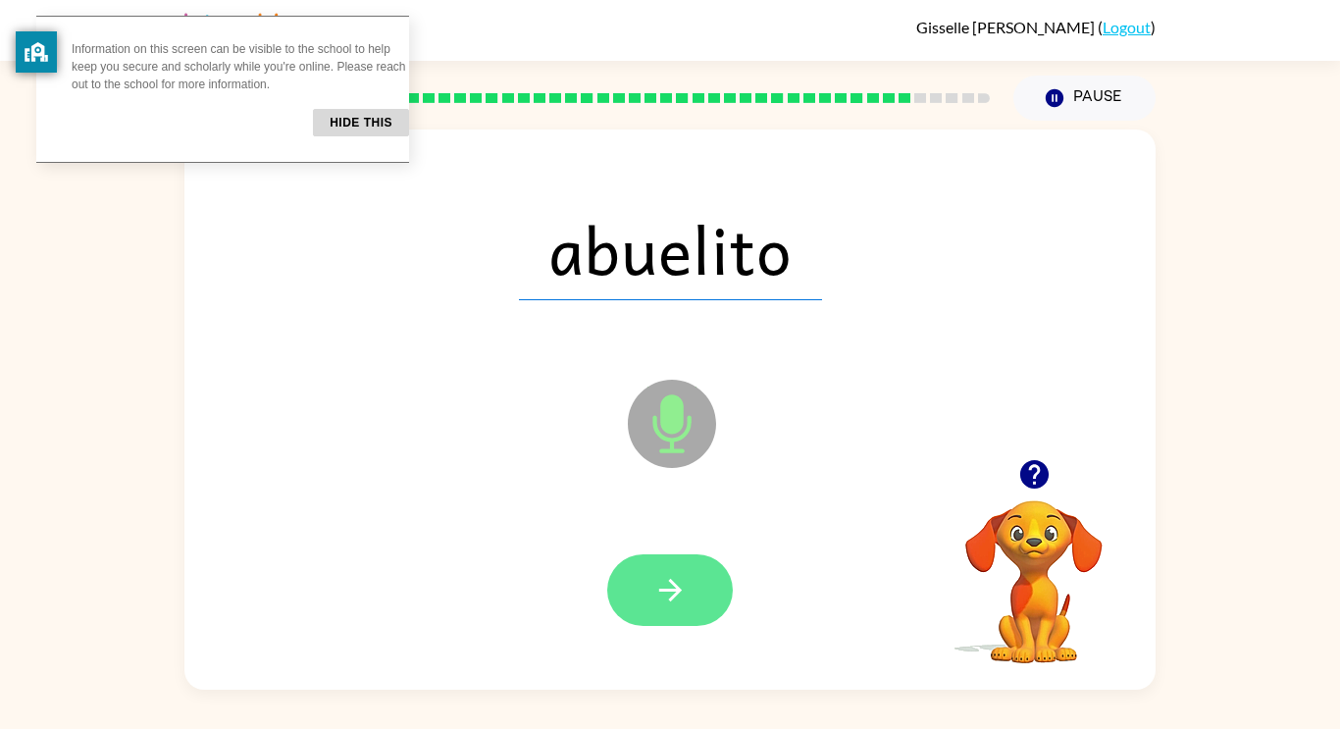
click at [646, 585] on button "button" at bounding box center [670, 590] width 126 height 72
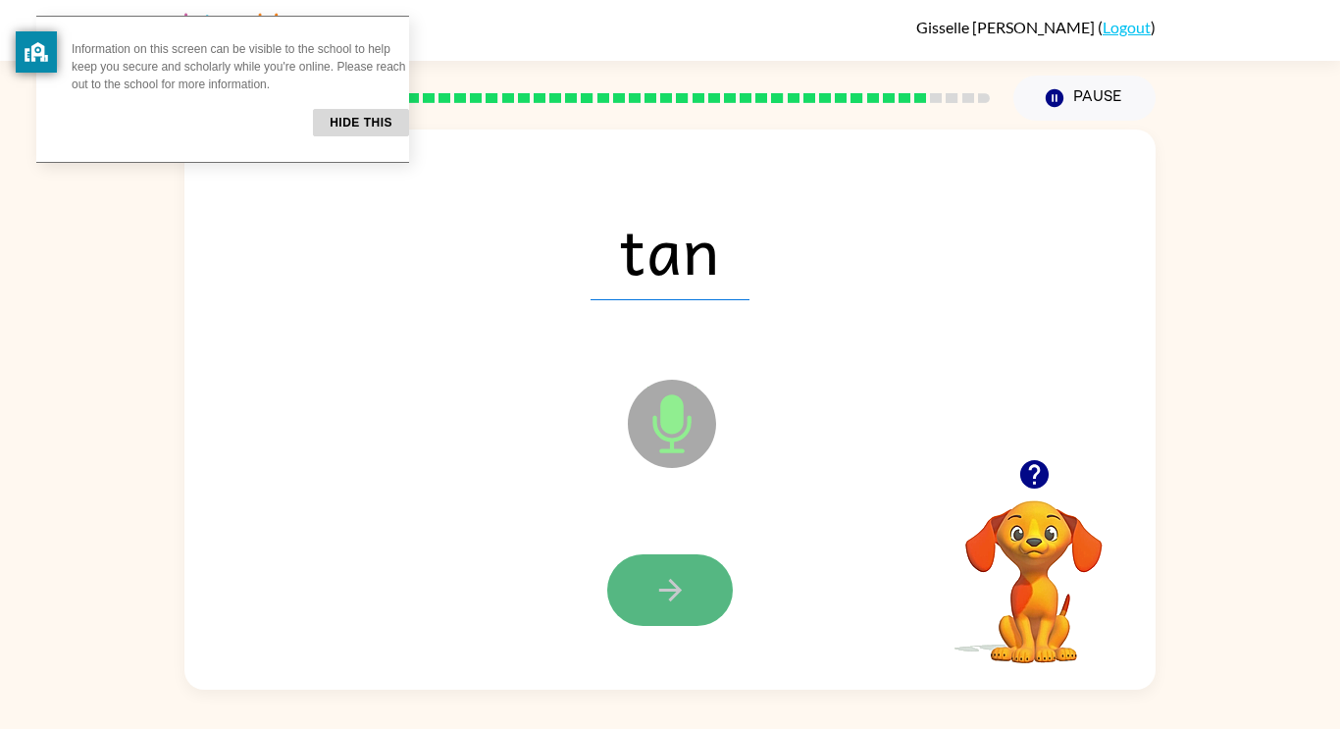
click at [646, 586] on button "button" at bounding box center [670, 590] width 126 height 72
click at [649, 592] on button "button" at bounding box center [670, 590] width 126 height 72
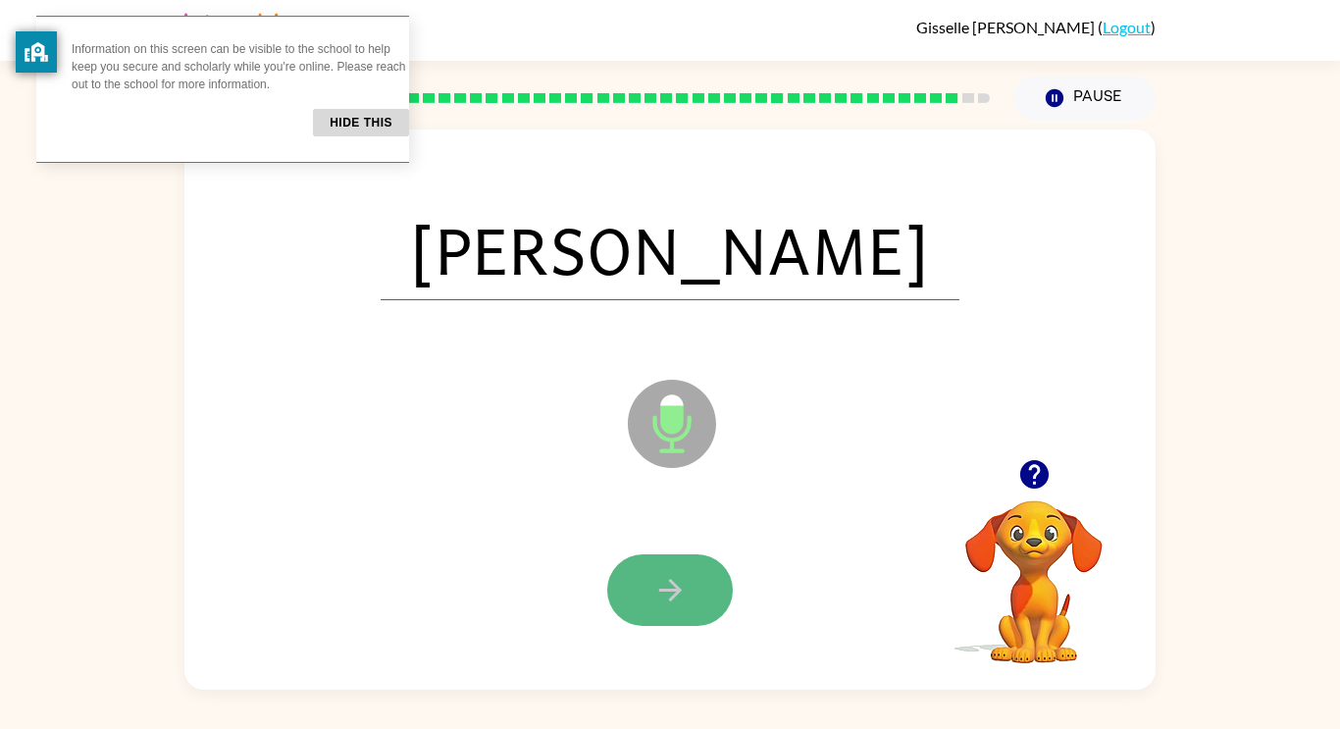
click at [655, 595] on icon "button" at bounding box center [670, 590] width 34 height 34
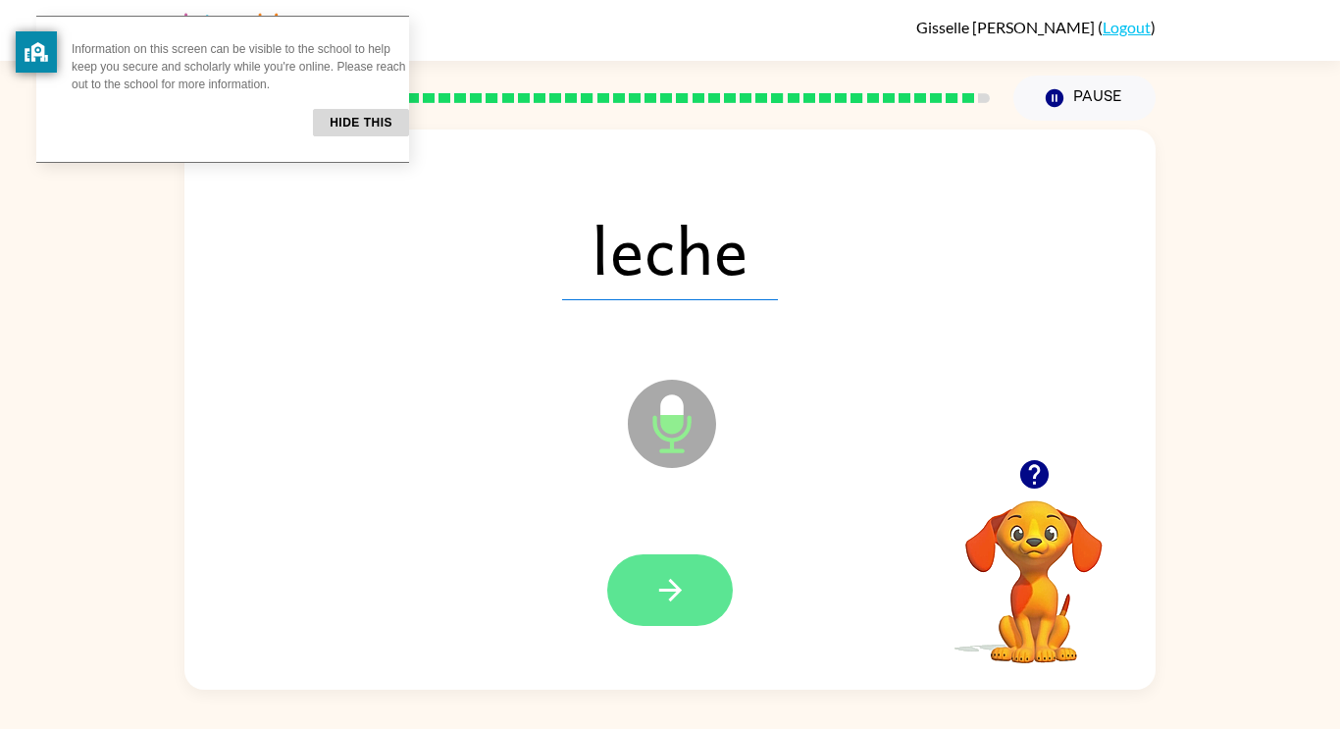
click at [656, 593] on icon "button" at bounding box center [670, 590] width 34 height 34
